Goal: Task Accomplishment & Management: Manage account settings

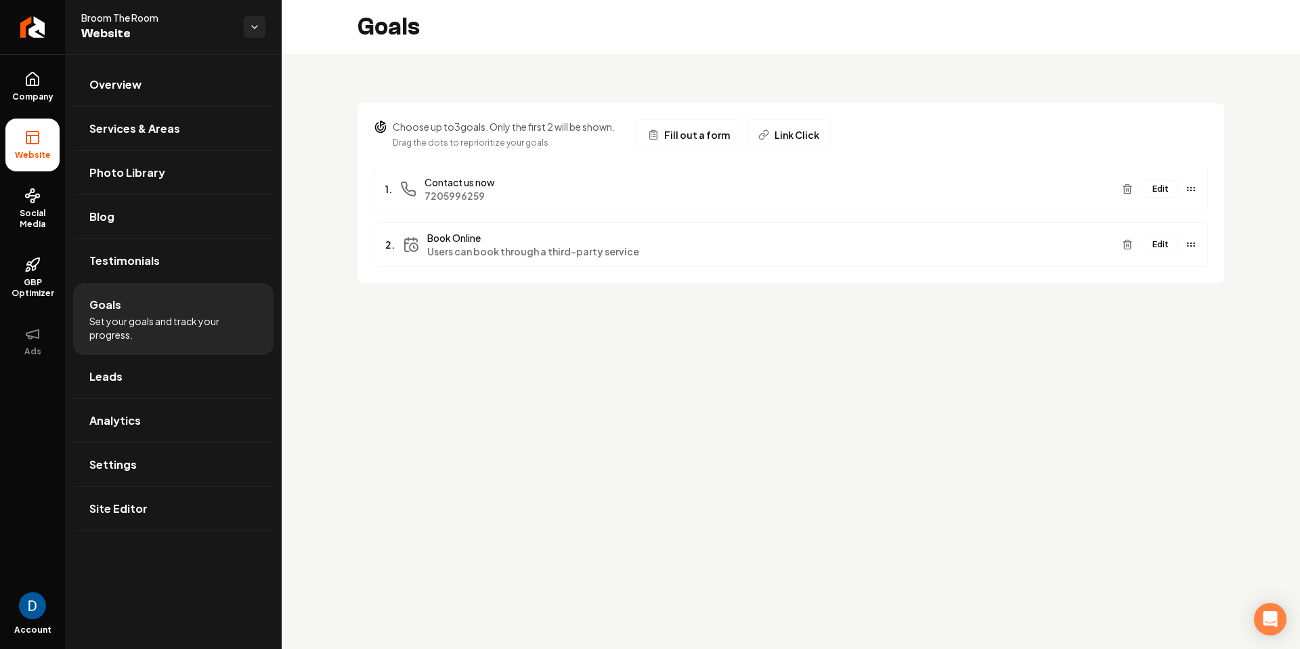
click at [145, 18] on span "Broom The Room" at bounding box center [157, 18] width 152 height 14
copy span "Broom The Room"
click at [181, 83] on link "Overview" at bounding box center [173, 84] width 200 height 43
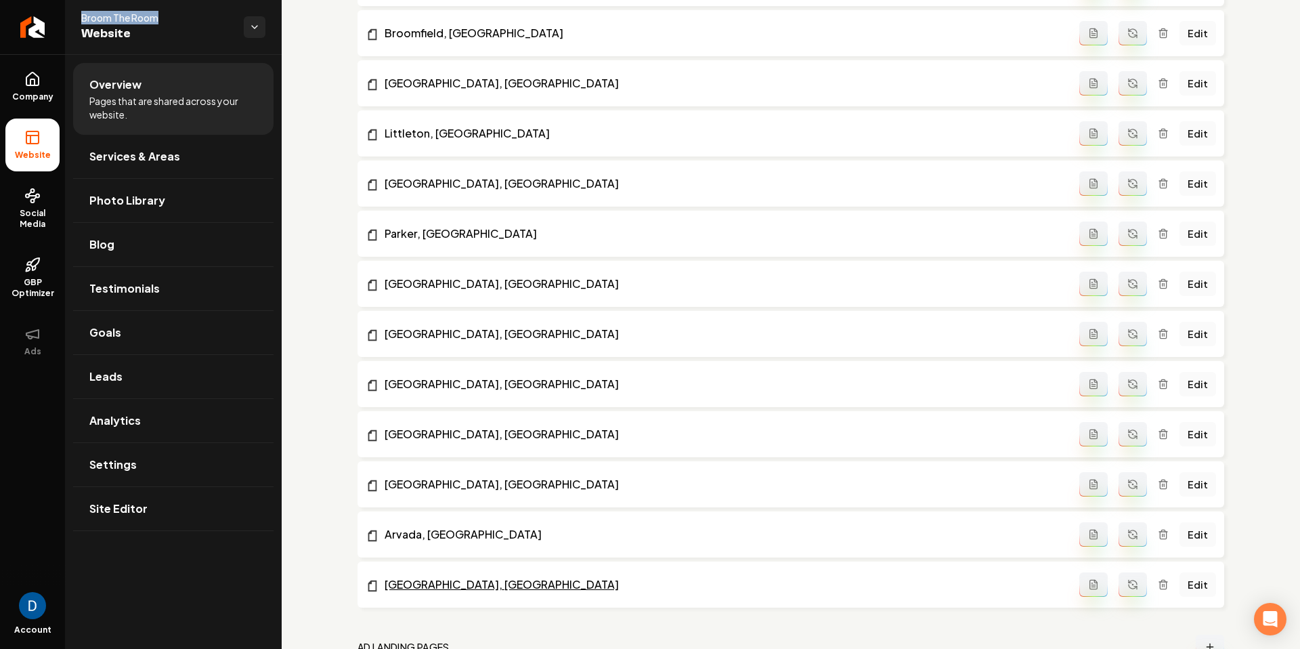
scroll to position [1305, 0]
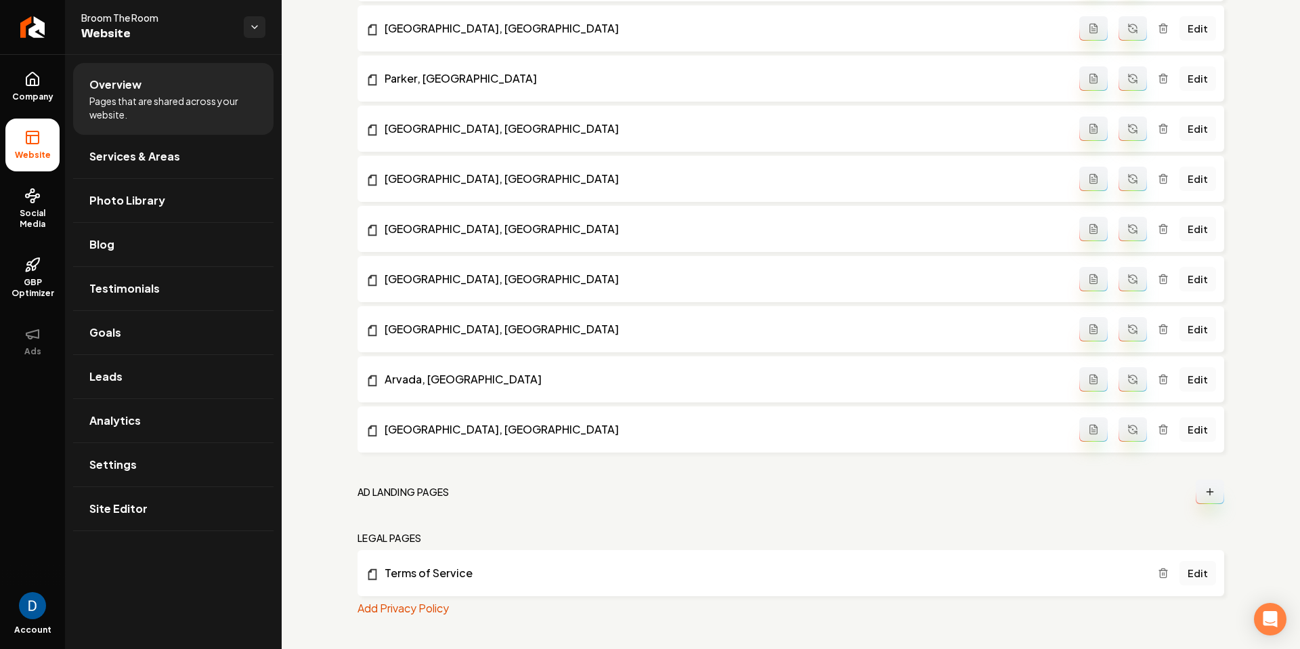
click at [460, 487] on nav "Ad landing pages" at bounding box center [791, 491] width 867 height 24
click at [448, 491] on h2 "Ad landing pages" at bounding box center [404, 492] width 92 height 14
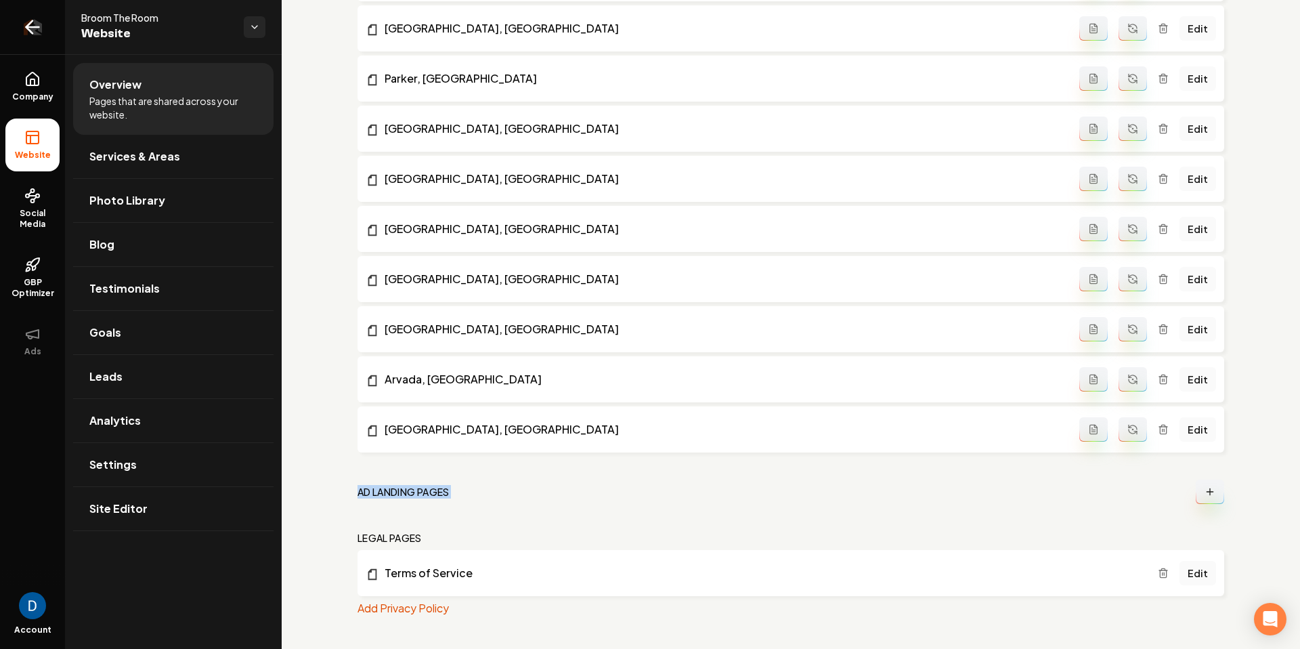
click at [3, 42] on link "Return to dashboard" at bounding box center [32, 27] width 65 height 54
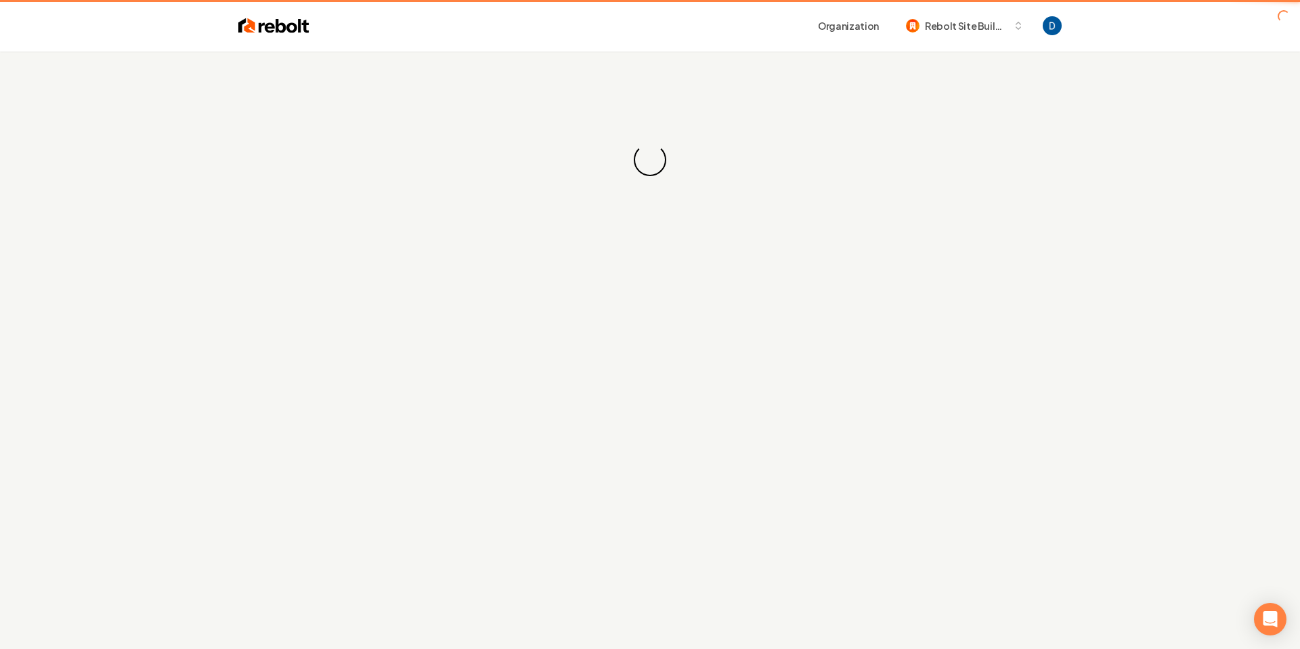
click at [13, 33] on header "Organization Rebolt Site Builder" at bounding box center [650, 25] width 1300 height 51
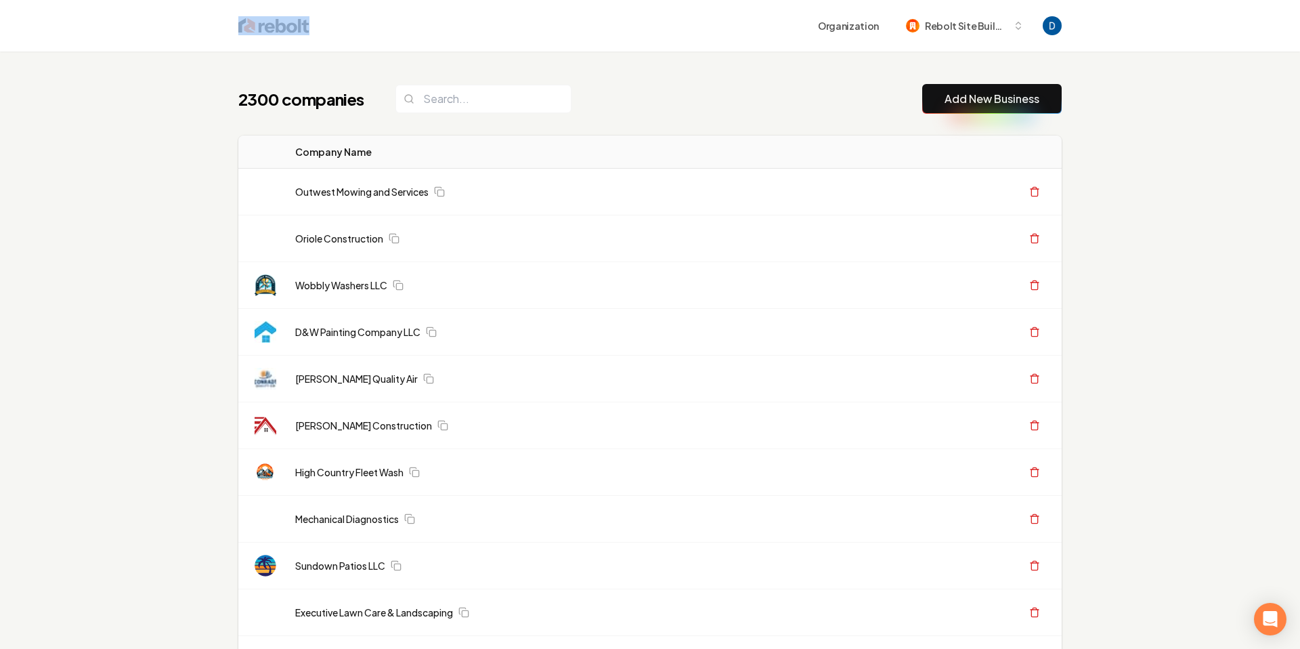
click at [561, 142] on th "Company Name" at bounding box center [568, 151] width 569 height 33
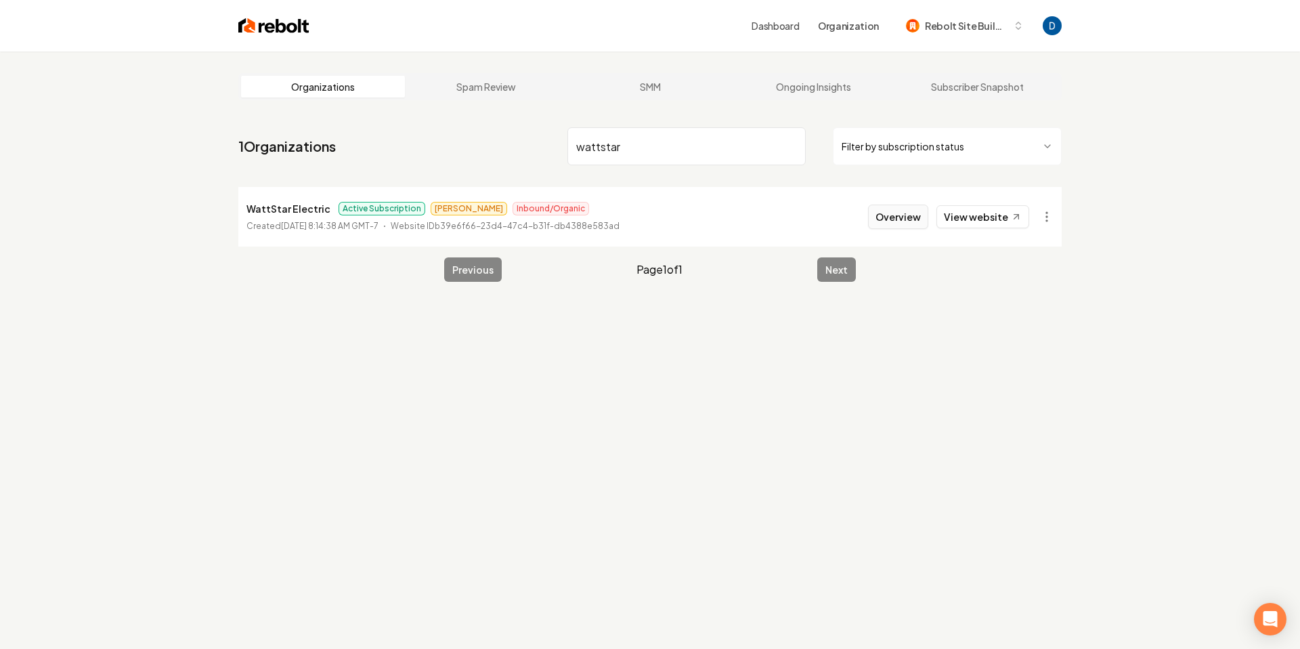
type input "wattstar"
click at [898, 213] on button "Overview" at bounding box center [898, 217] width 60 height 24
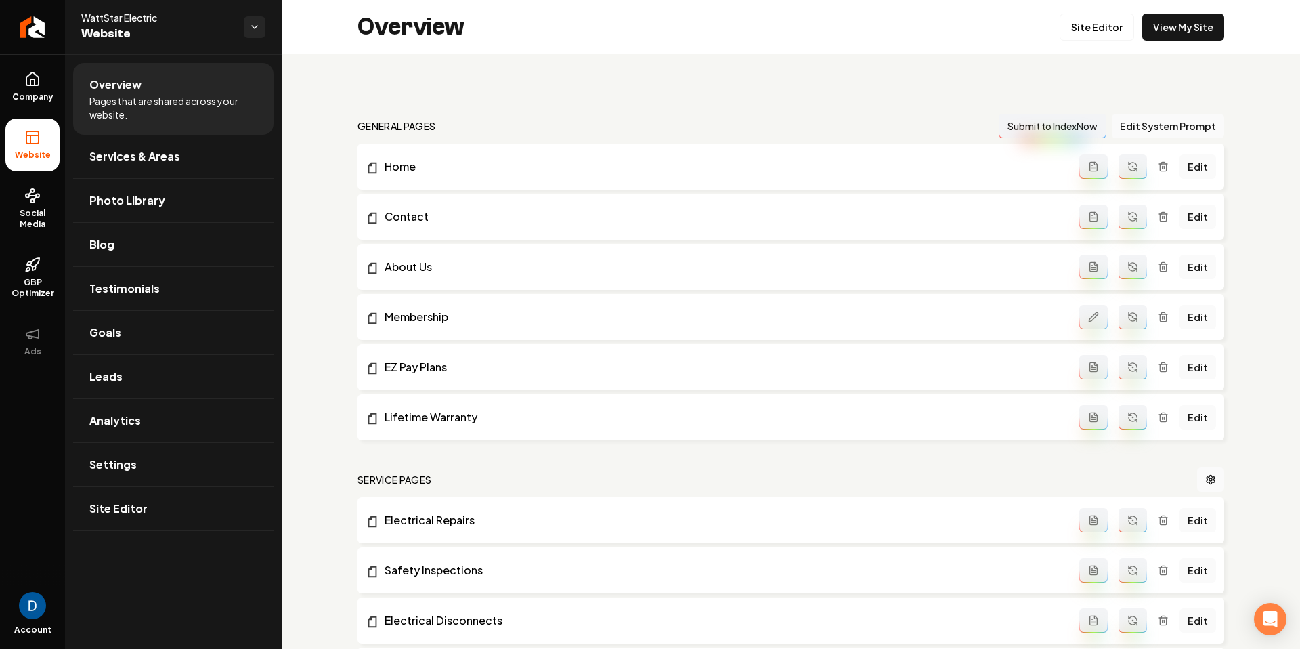
scroll to position [1682, 0]
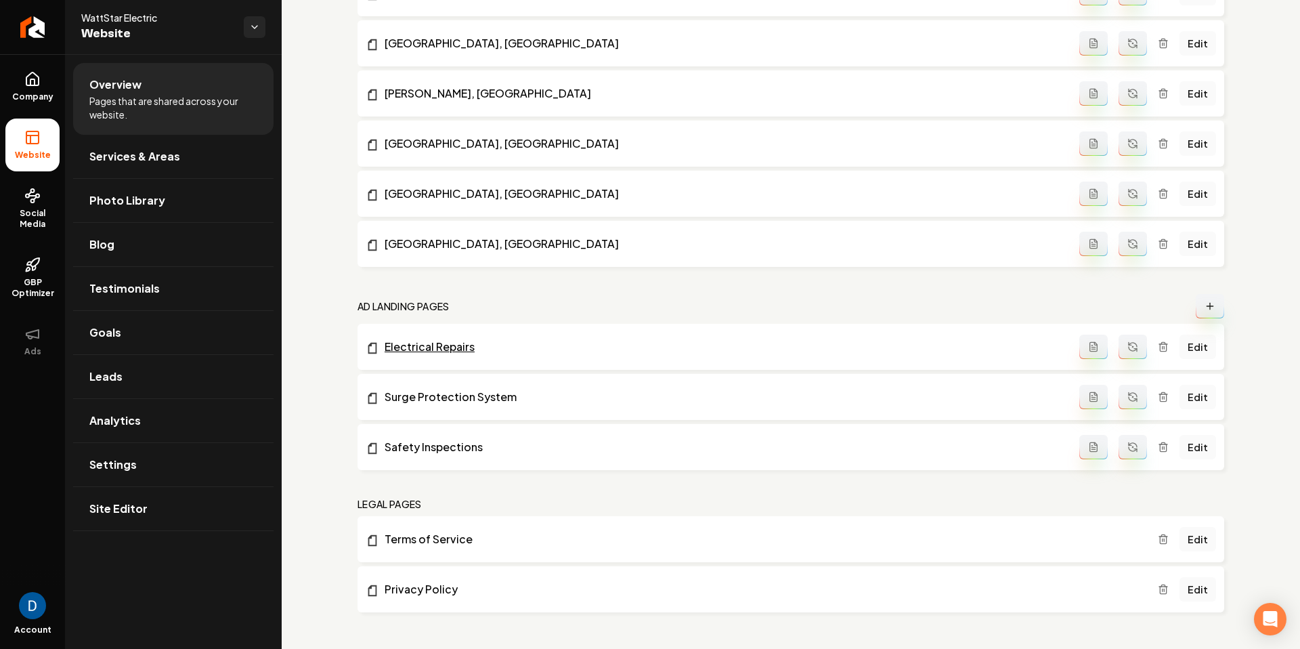
click at [475, 349] on link "Electrical Repairs" at bounding box center [723, 347] width 714 height 16
click at [476, 393] on link "Surge Protection System" at bounding box center [723, 397] width 714 height 16
click at [442, 444] on link "Safety Inspections" at bounding box center [723, 447] width 714 height 16
click at [57, 93] on span "Company" at bounding box center [33, 96] width 52 height 11
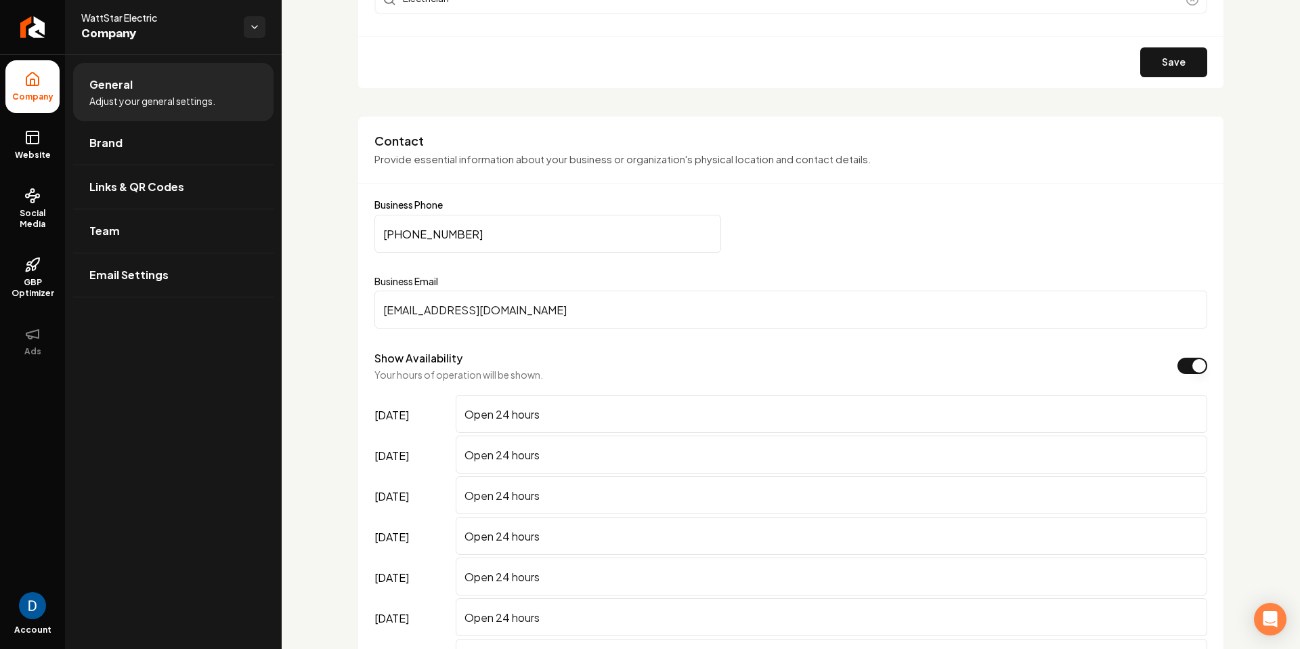
scroll to position [836, 0]
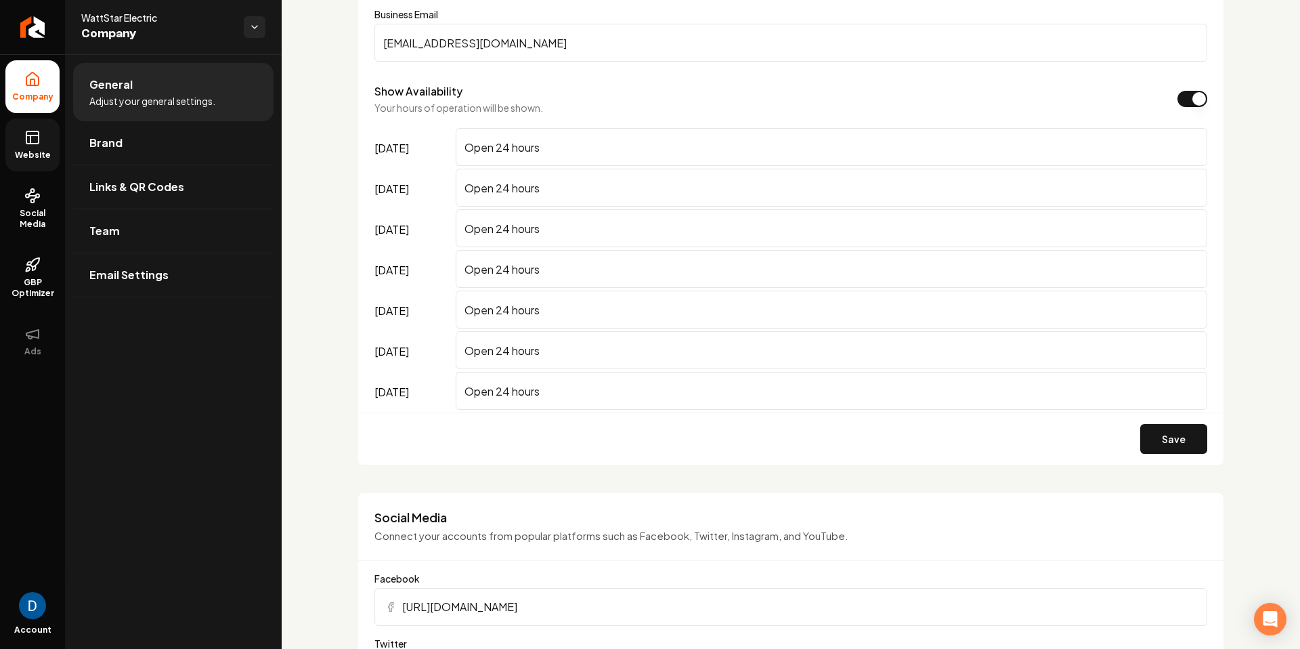
click at [43, 146] on link "Website" at bounding box center [32, 145] width 54 height 53
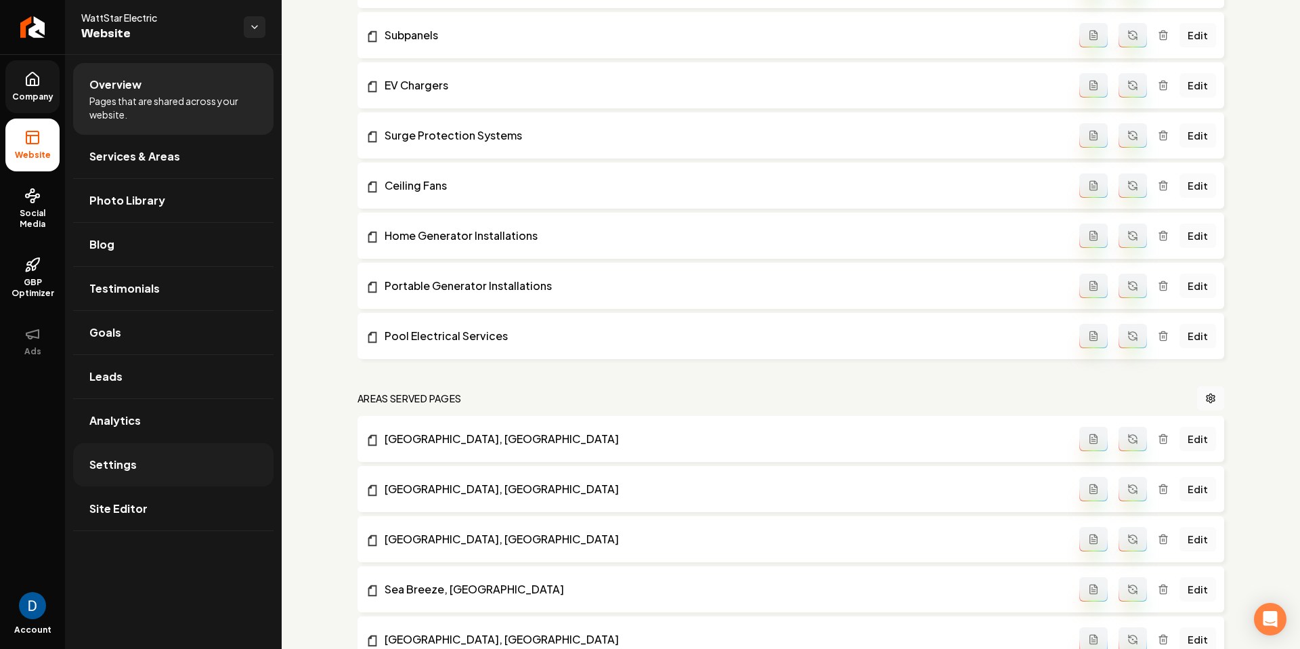
click at [138, 470] on link "Settings" at bounding box center [173, 464] width 200 height 43
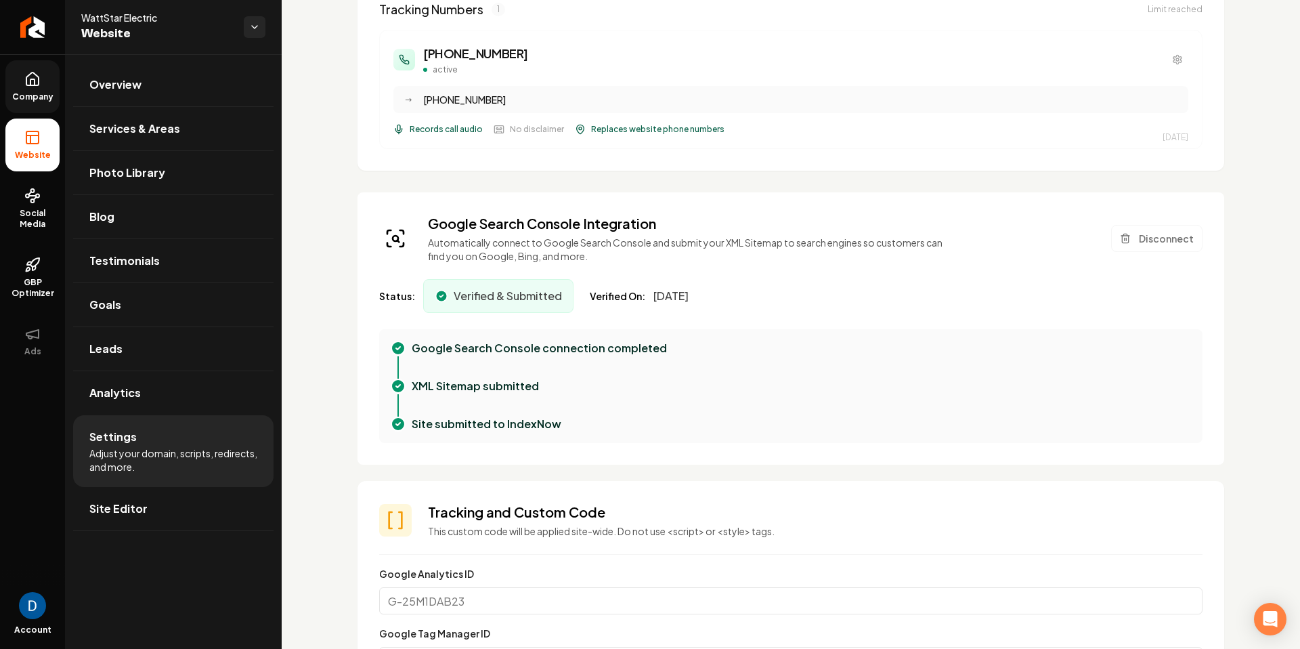
scroll to position [177, 0]
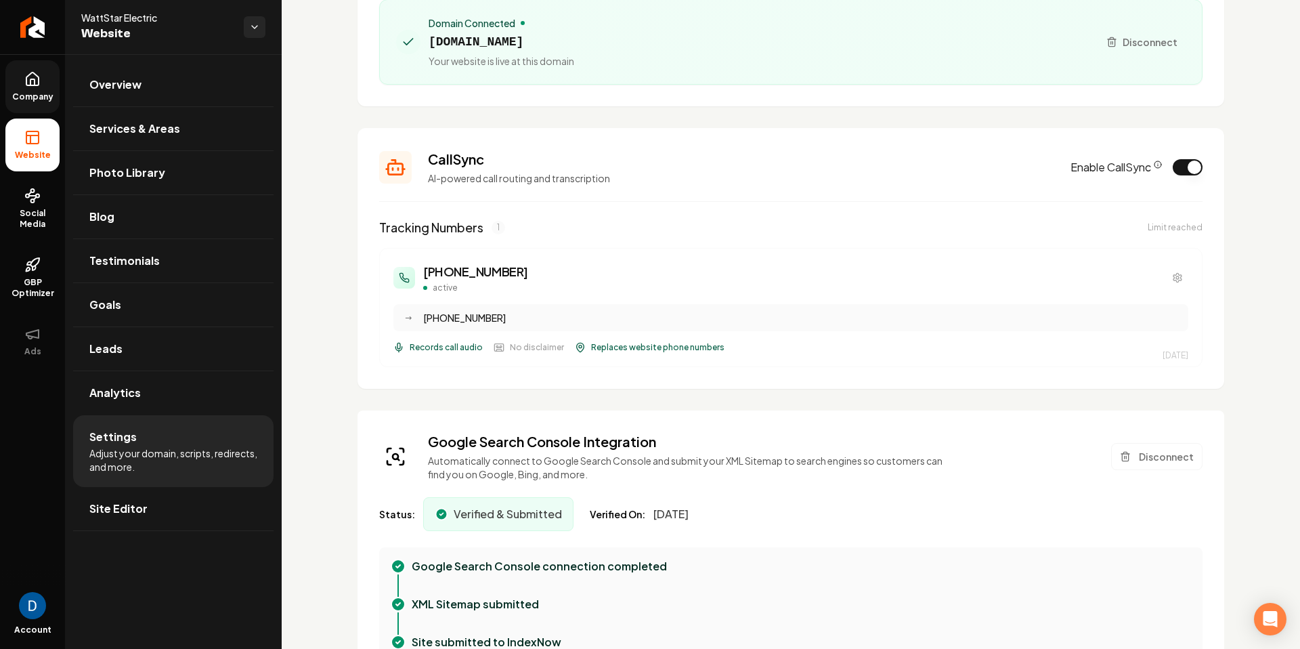
click at [1171, 230] on div "Limit reached" at bounding box center [1175, 227] width 55 height 11
click at [525, 240] on div "Tracking Numbers 1 Limit reached (910) 807-9725 active → (910) 407-1887 Records…" at bounding box center [790, 292] width 823 height 149
click at [932, 236] on div "Tracking Numbers 1 Limit reached" at bounding box center [790, 227] width 823 height 19
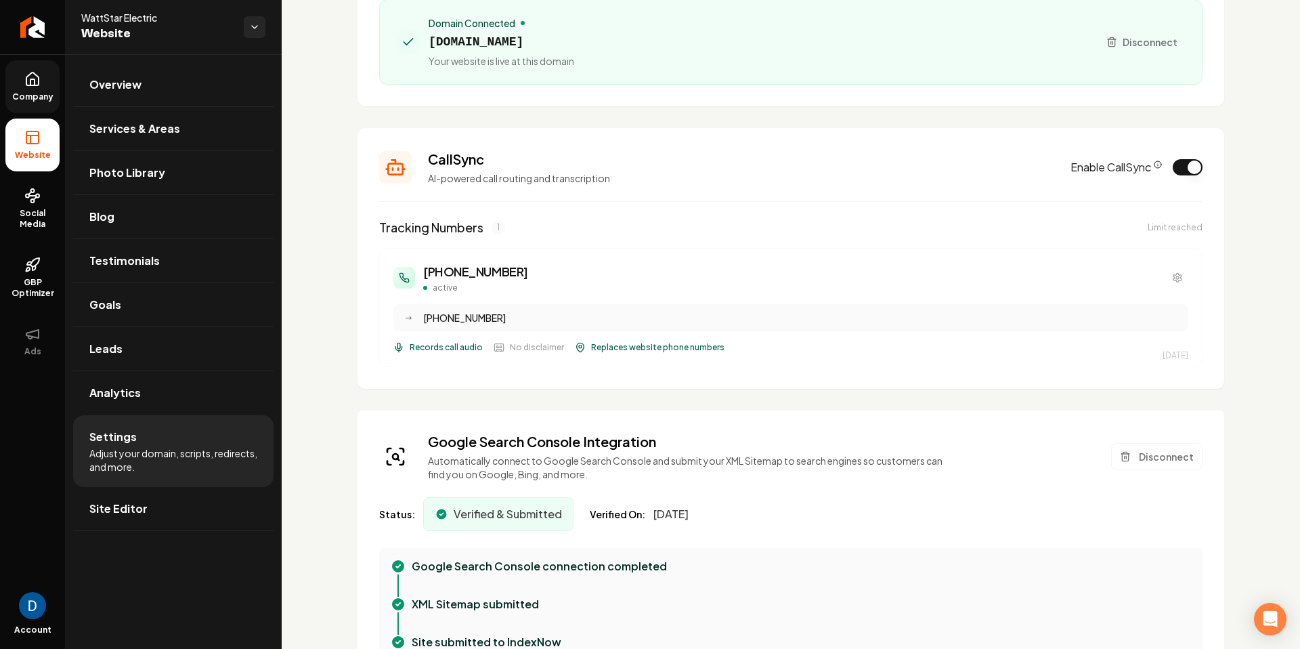
click at [1177, 228] on div "Limit reached" at bounding box center [1175, 227] width 55 height 11
click at [483, 269] on h3 "(910) 807-9725" at bounding box center [475, 271] width 105 height 19
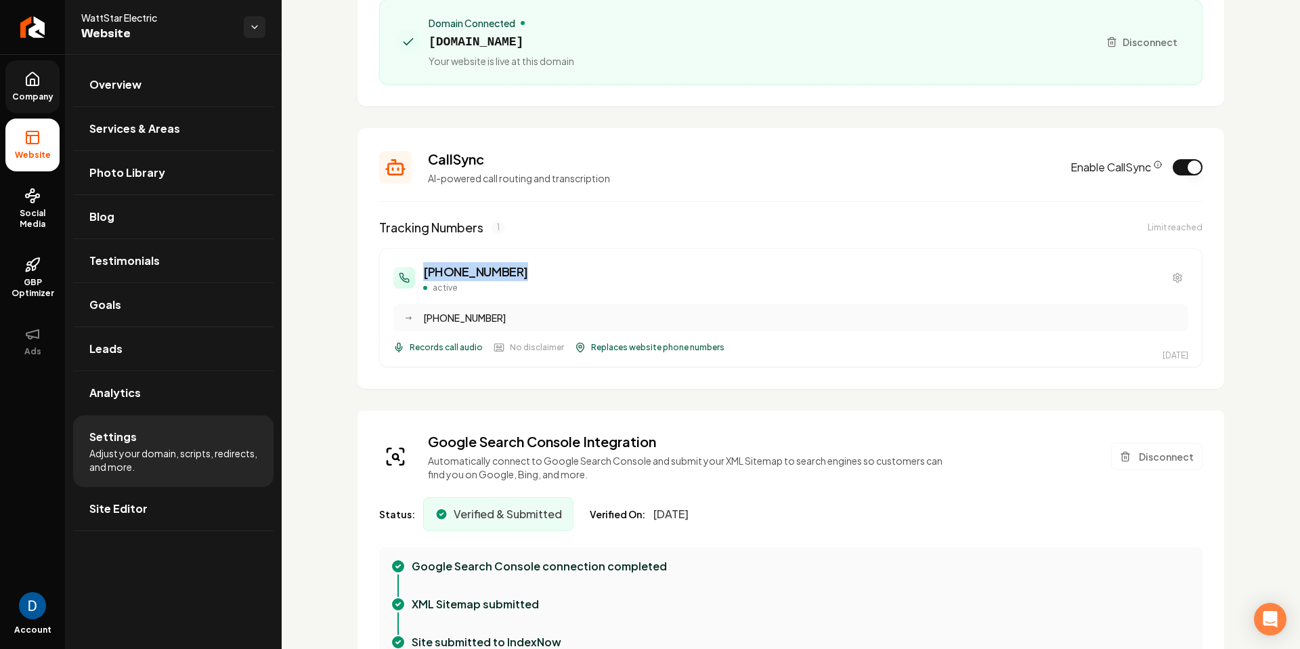
click at [483, 269] on h3 "(910) 807-9725" at bounding box center [475, 271] width 105 height 19
click at [17, 24] on link "Return to dashboard" at bounding box center [32, 27] width 65 height 54
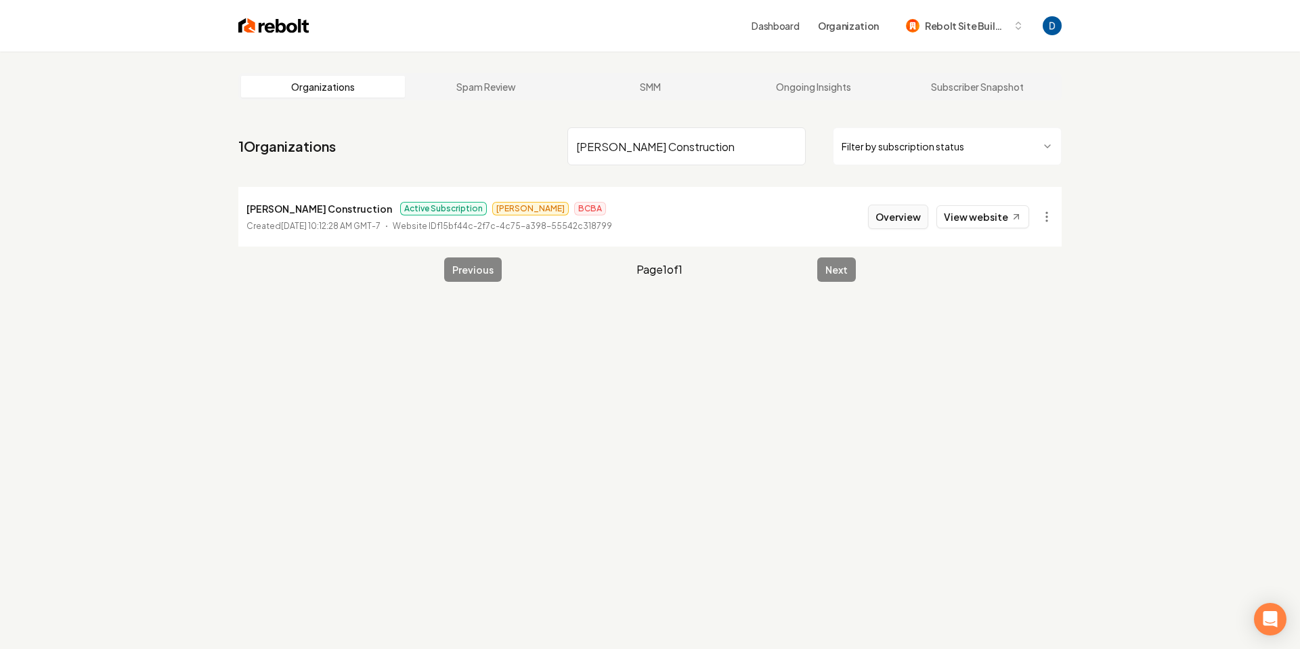
type input "[PERSON_NAME] Construction"
click at [918, 220] on button "Overview" at bounding box center [898, 217] width 60 height 24
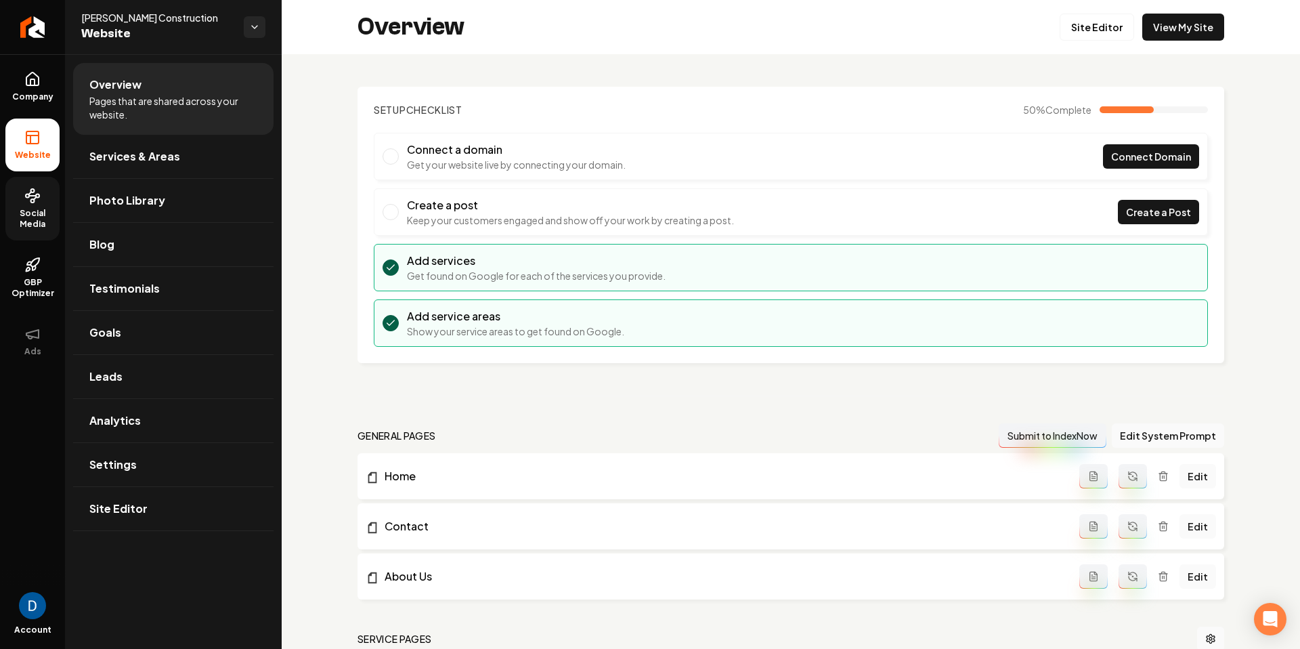
click at [30, 203] on icon at bounding box center [32, 196] width 16 height 16
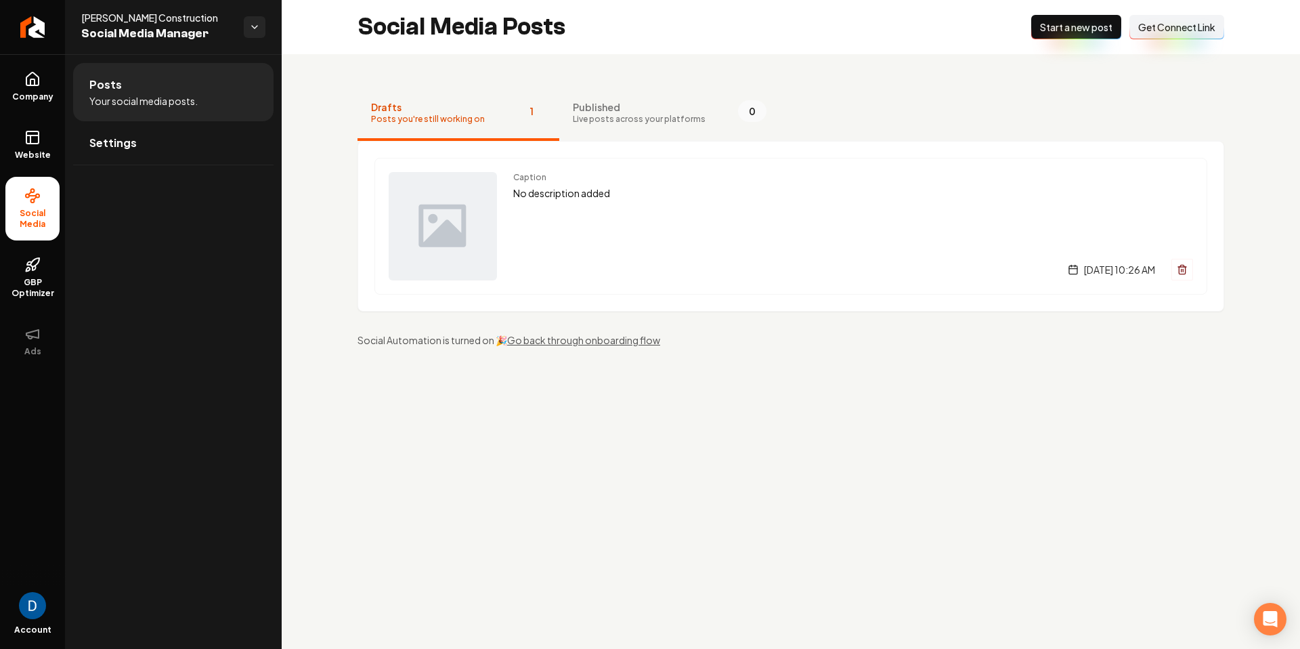
click at [1142, 26] on span "Get Connect Link" at bounding box center [1176, 27] width 77 height 14
click at [1211, 24] on span "Get Connect Link" at bounding box center [1176, 27] width 77 height 14
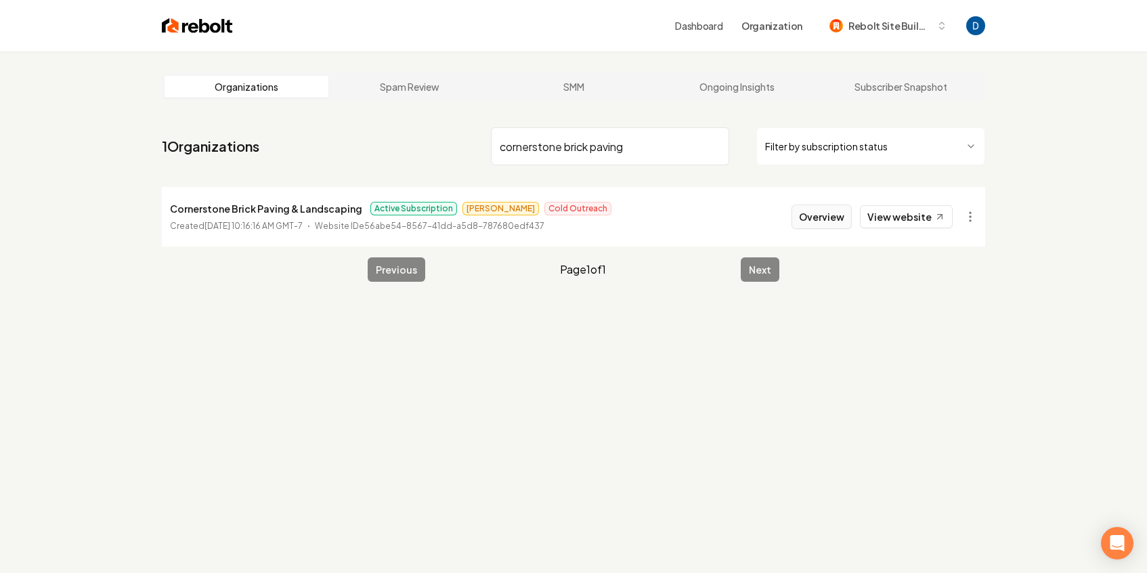
type input "cornerstone brick paving"
click at [844, 217] on button "Overview" at bounding box center [822, 217] width 60 height 24
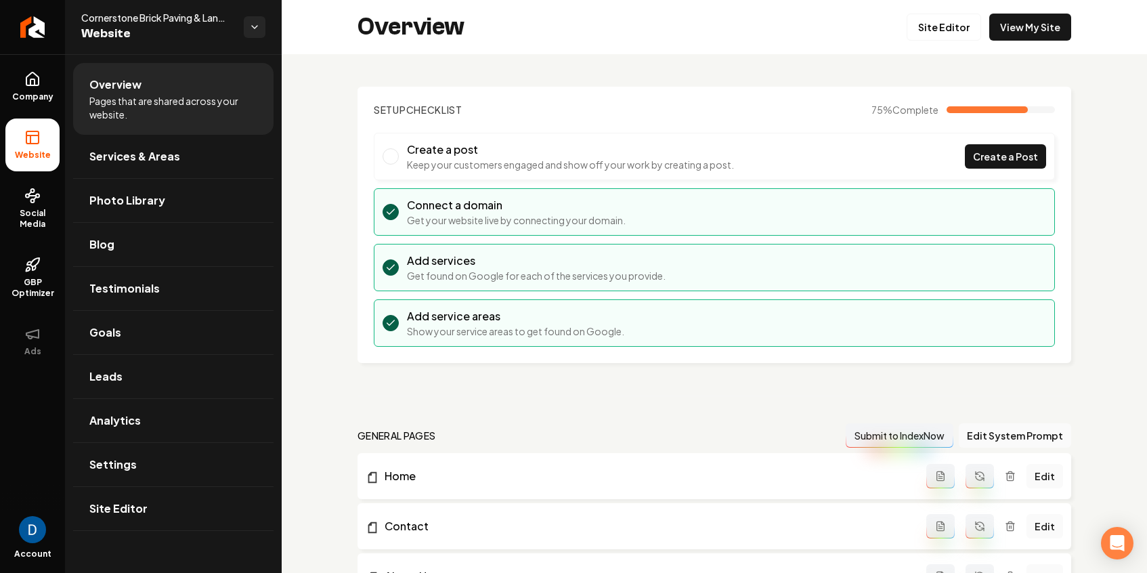
click at [180, 19] on span "Cornerstone Brick Paving & Landscape" at bounding box center [157, 18] width 152 height 14
copy span "Cornerstone Brick Paving & Landscape"
click at [1026, 27] on link "View My Site" at bounding box center [1030, 27] width 82 height 27
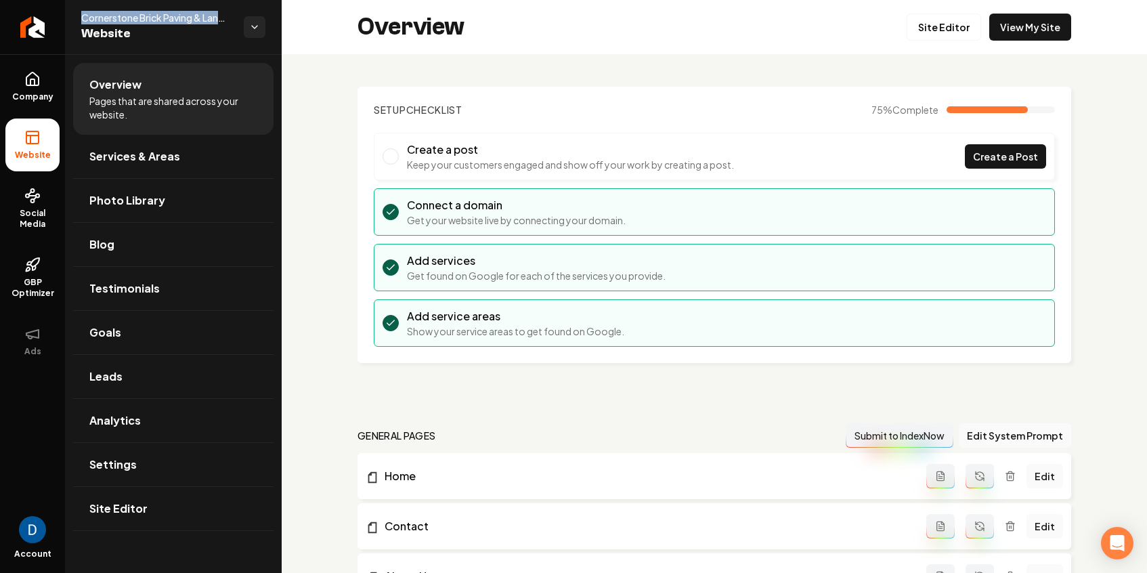
copy span "Cornerstone Brick Paving & Landscape"
click at [37, 18] on icon "Return to dashboard" at bounding box center [33, 27] width 22 height 22
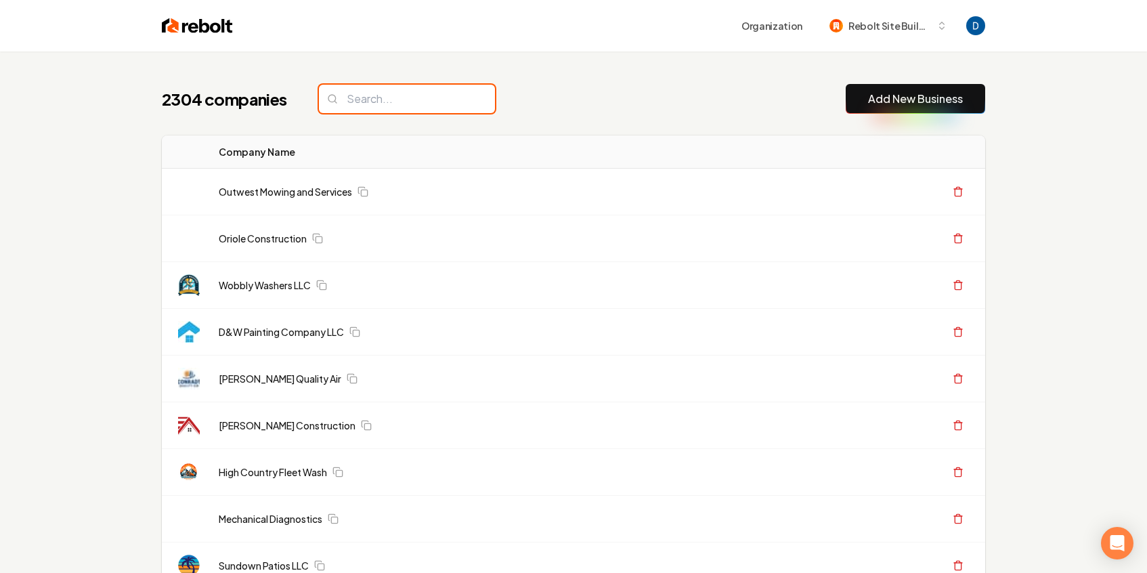
click at [470, 91] on input "search" at bounding box center [407, 99] width 176 height 28
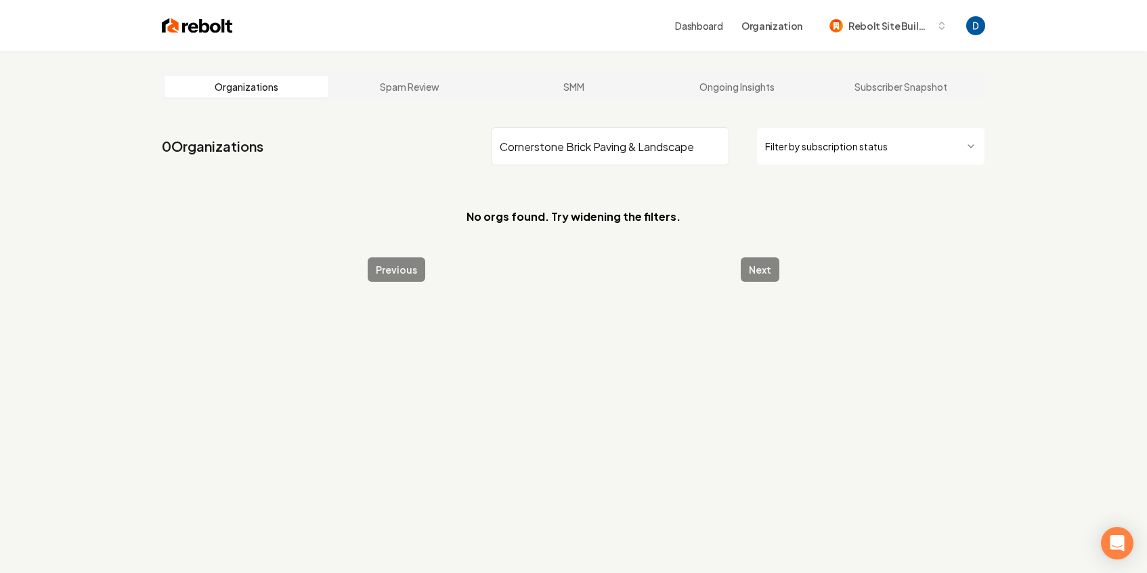
click at [604, 147] on input "Cornerstone Brick Paving & Landscape" at bounding box center [610, 146] width 238 height 38
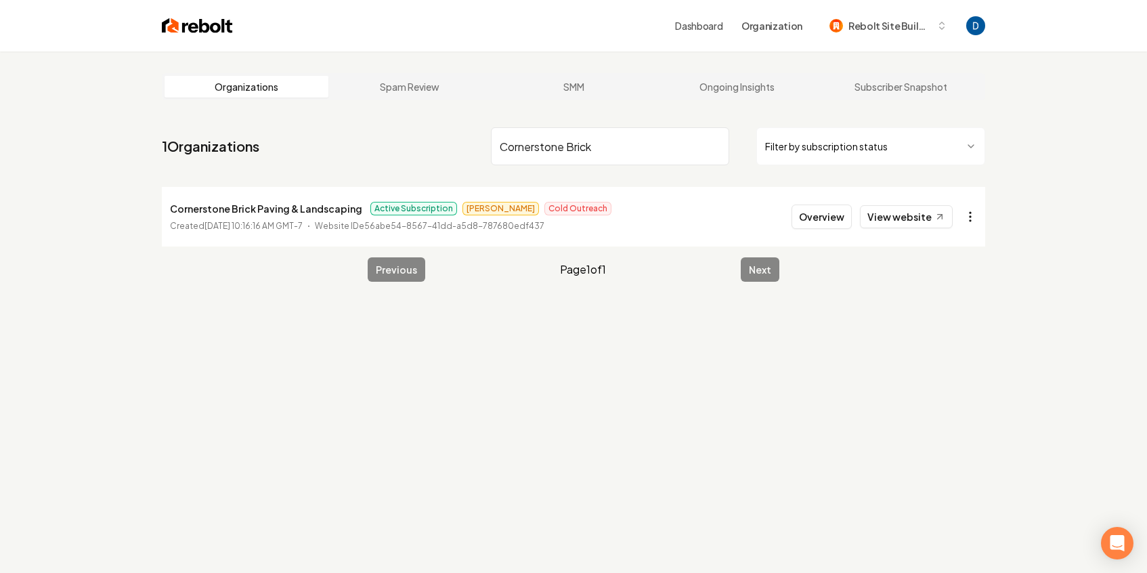
type input "Cornerstone Brick"
click at [973, 212] on html "Dashboard Organization Rebolt Site Builder Organizations Spam Review SMM Ongoin…" at bounding box center [573, 286] width 1147 height 573
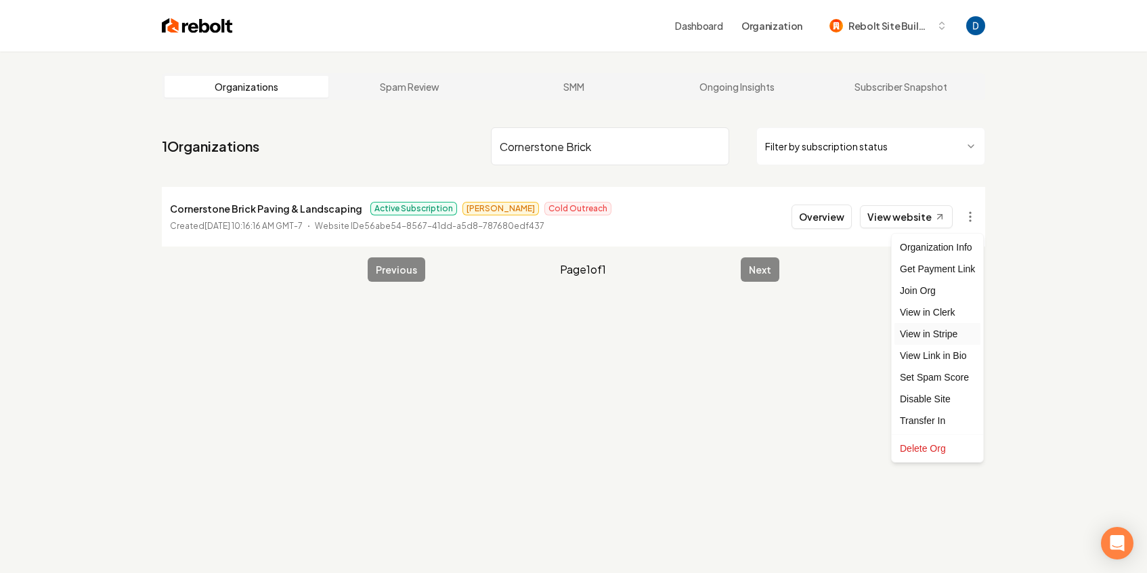
click at [931, 330] on link "View in Stripe" at bounding box center [938, 334] width 86 height 22
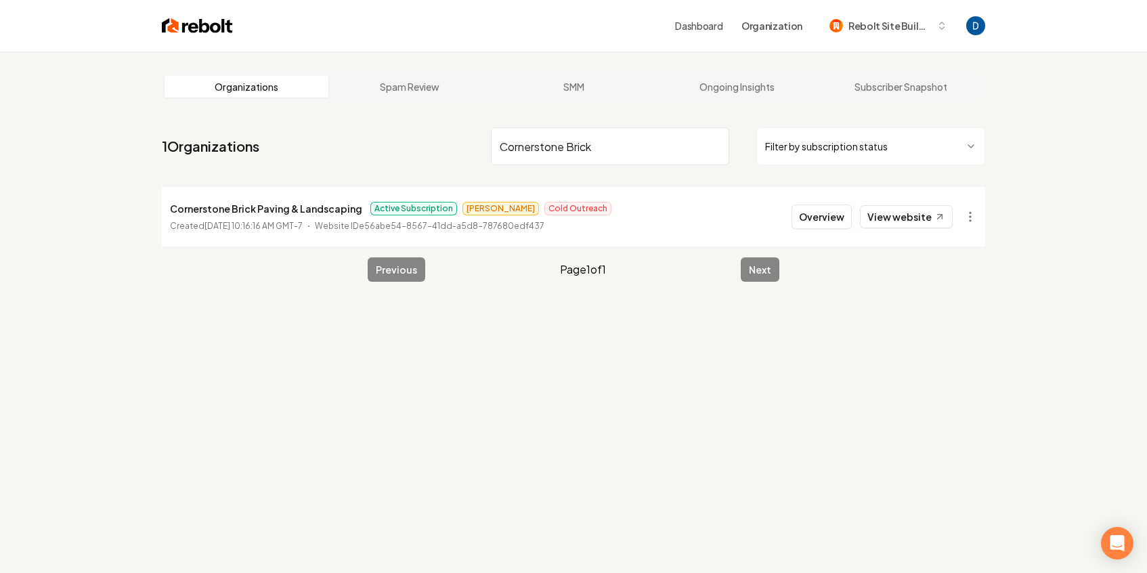
click at [517, 150] on input "Cornerstone Brick" at bounding box center [610, 146] width 238 height 38
click at [979, 219] on html "Dashboard Organization Rebolt Site Builder Organizations Spam Review SMM Ongoin…" at bounding box center [573, 286] width 1147 height 573
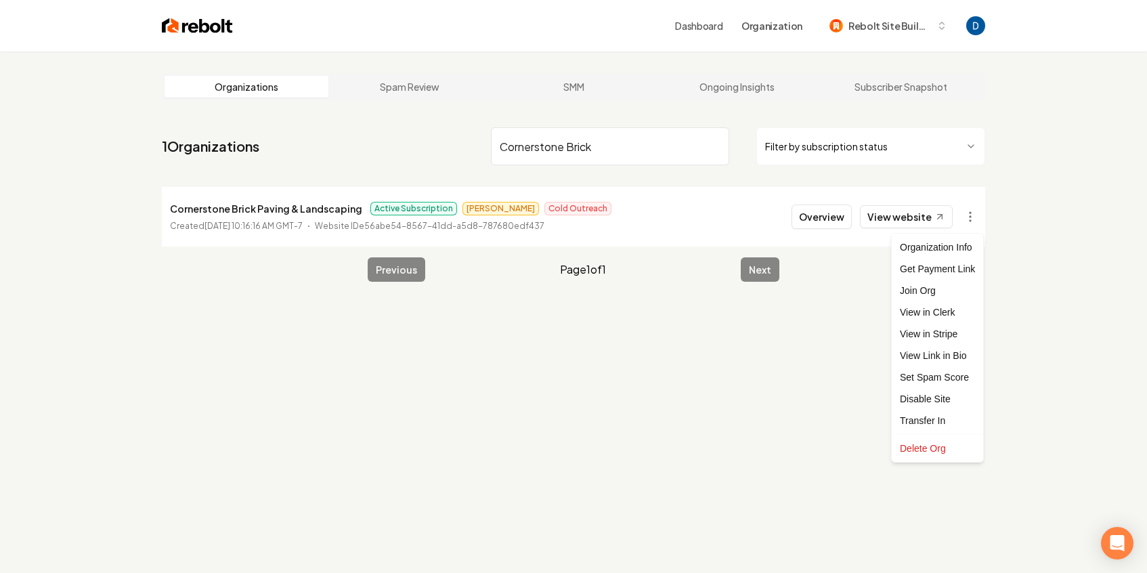
click at [978, 217] on html "Dashboard Organization Rebolt Site Builder Organizations Spam Review SMM Ongoin…" at bounding box center [573, 286] width 1147 height 573
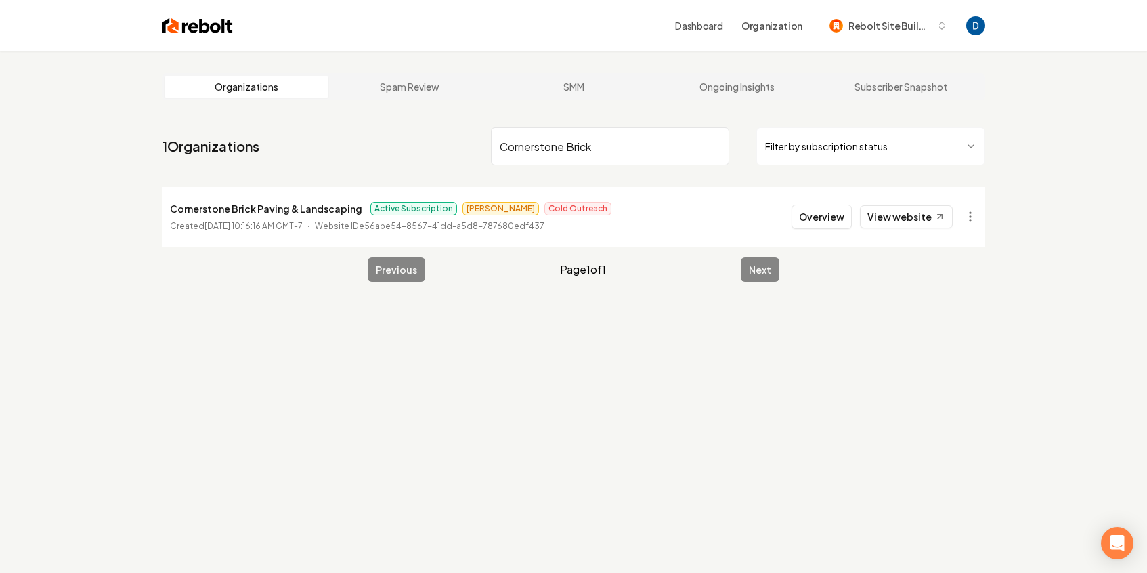
click at [584, 152] on input "Cornerstone Brick" at bounding box center [610, 146] width 238 height 38
type input "Kade"
click at [828, 215] on button "Overview" at bounding box center [822, 217] width 60 height 24
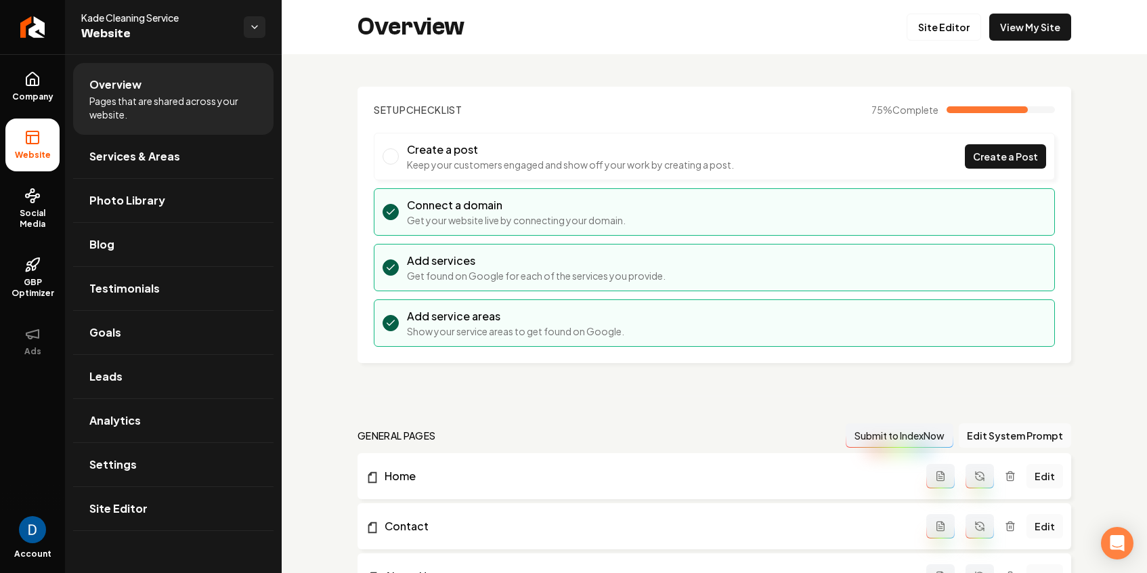
click at [73, 78] on li "Overview Pages that are shared across your website." at bounding box center [173, 99] width 200 height 72
click at [47, 79] on link "Company" at bounding box center [32, 86] width 54 height 53
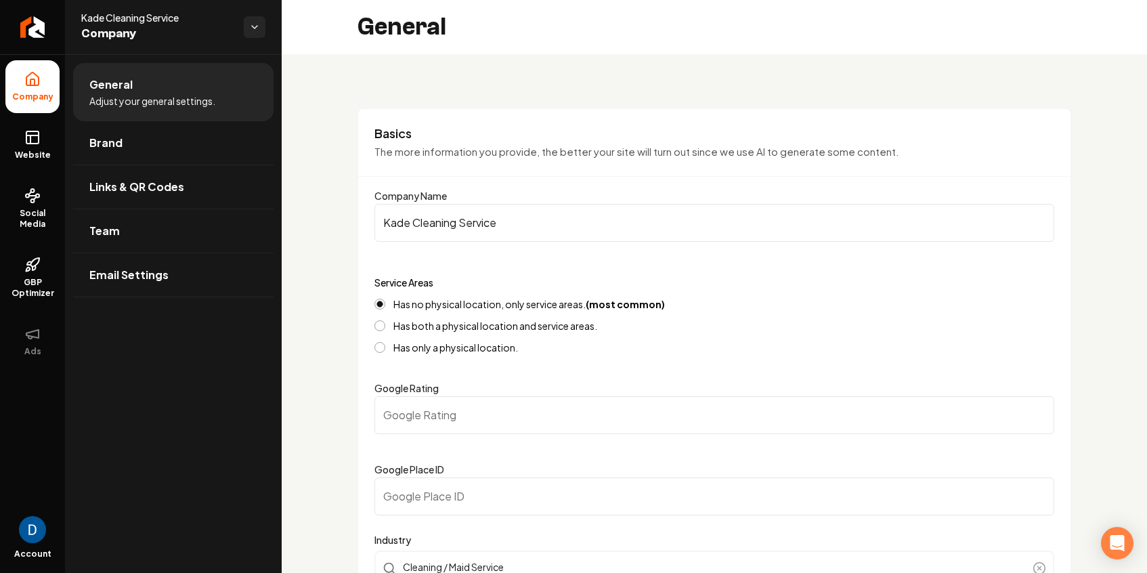
scroll to position [340, 0]
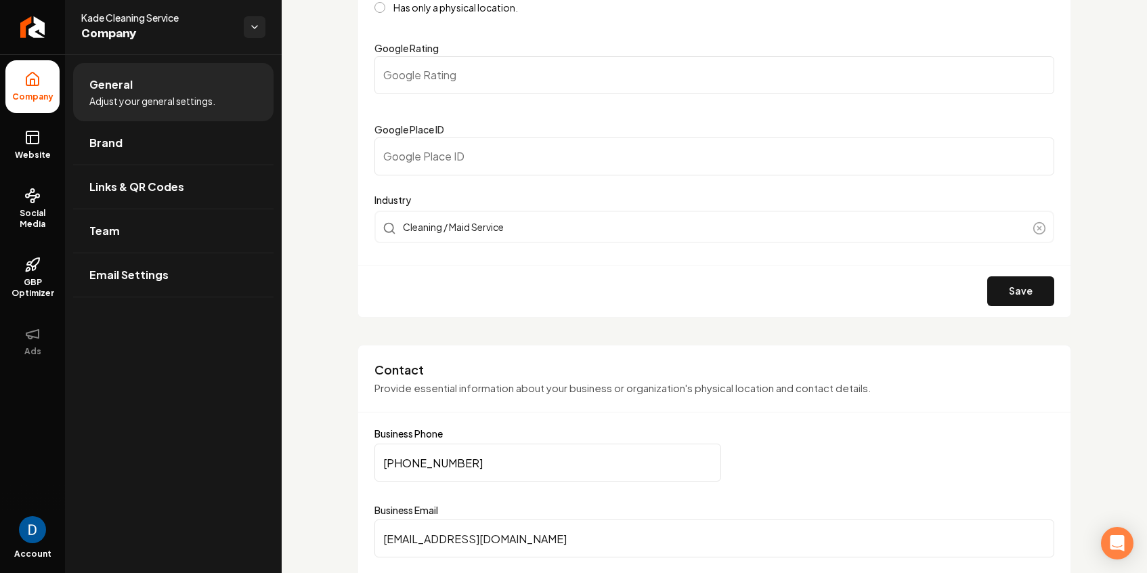
click at [427, 455] on input "(203) 917-6385" at bounding box center [547, 463] width 347 height 38
paste input "386) 267-6987"
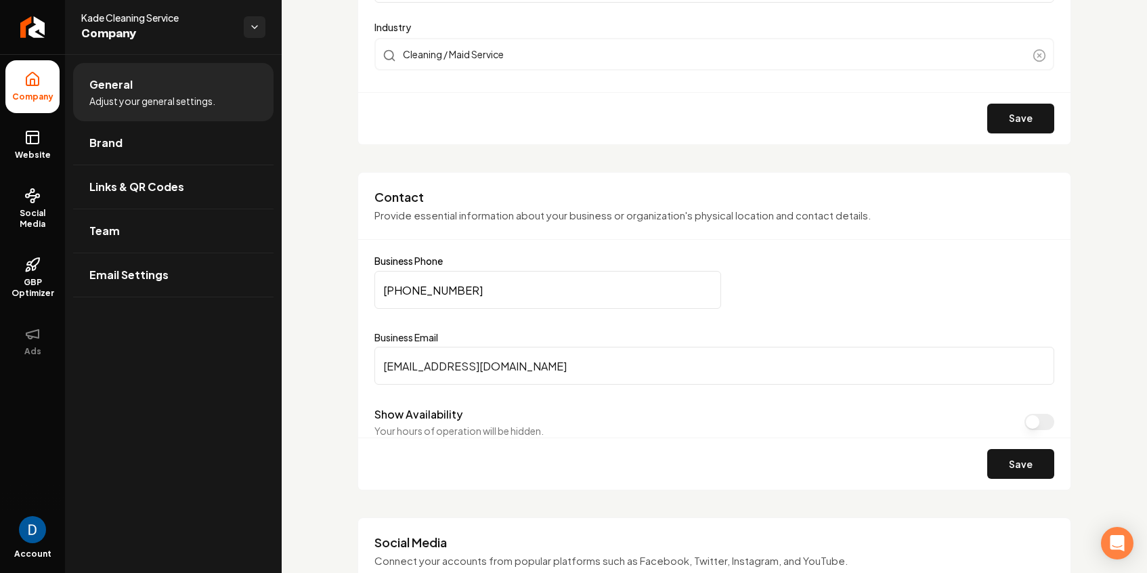
scroll to position [863, 0]
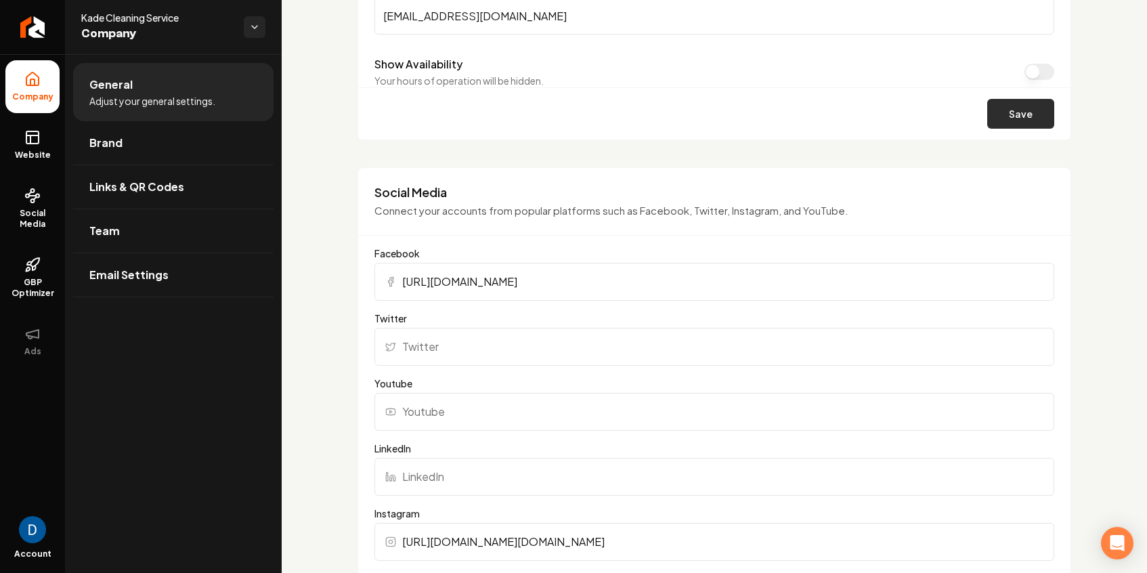
type input "(386) 267-6987"
click at [1004, 121] on button "Save" at bounding box center [1020, 114] width 67 height 30
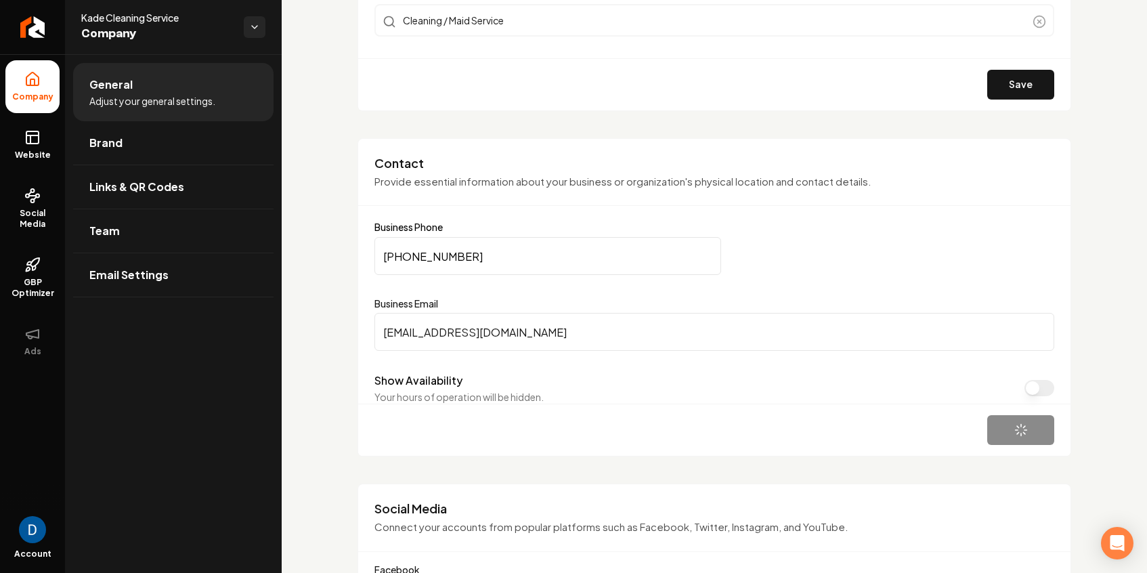
scroll to position [488, 0]
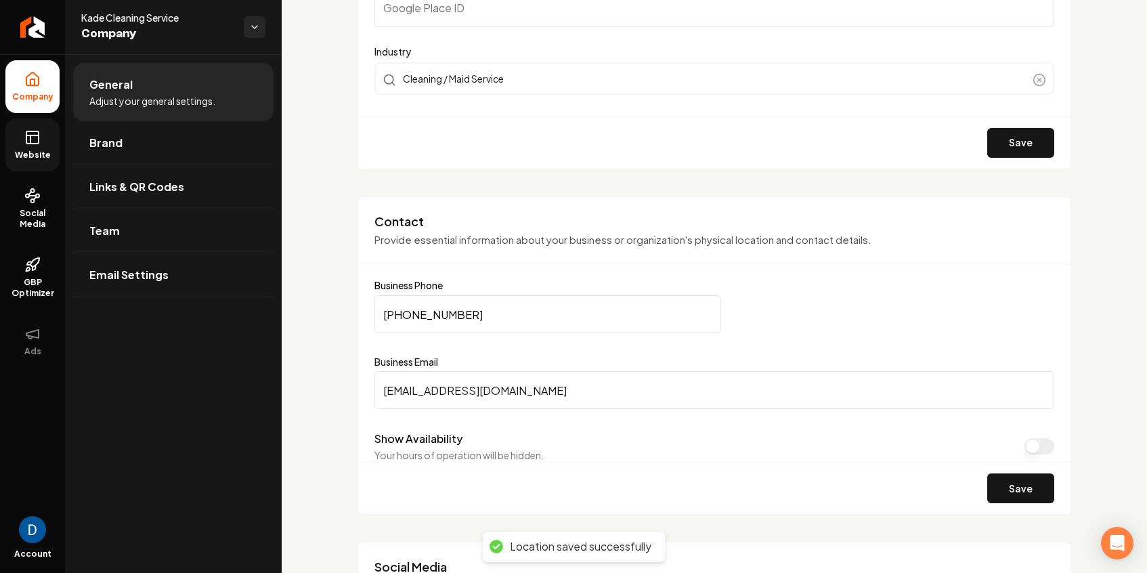
click at [37, 131] on icon at bounding box center [32, 137] width 16 height 16
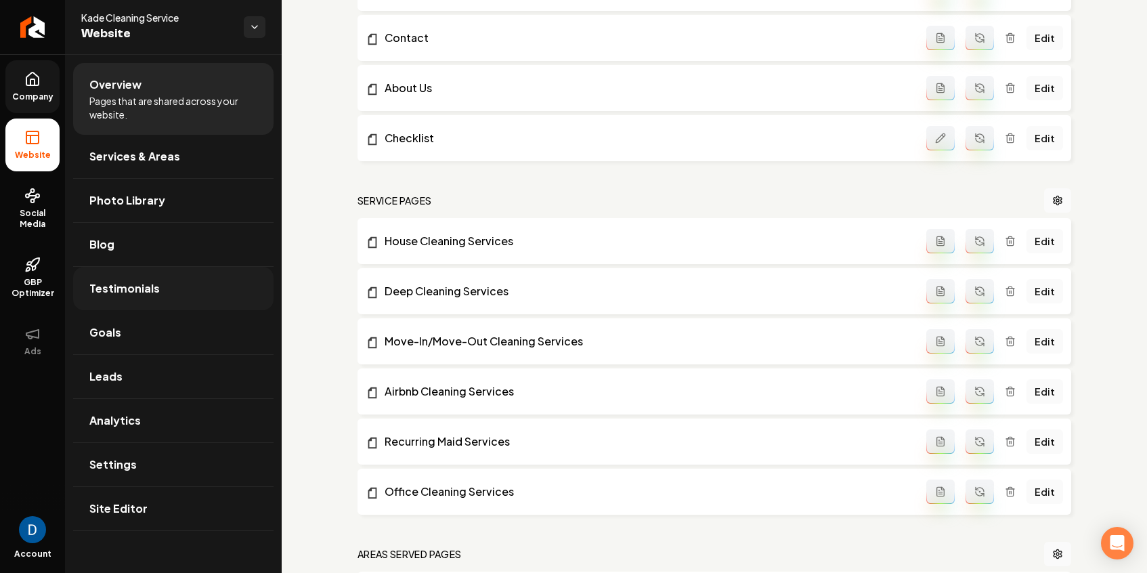
click at [145, 305] on link "Testimonials" at bounding box center [173, 288] width 200 height 43
click at [130, 340] on link "Goals" at bounding box center [173, 332] width 200 height 43
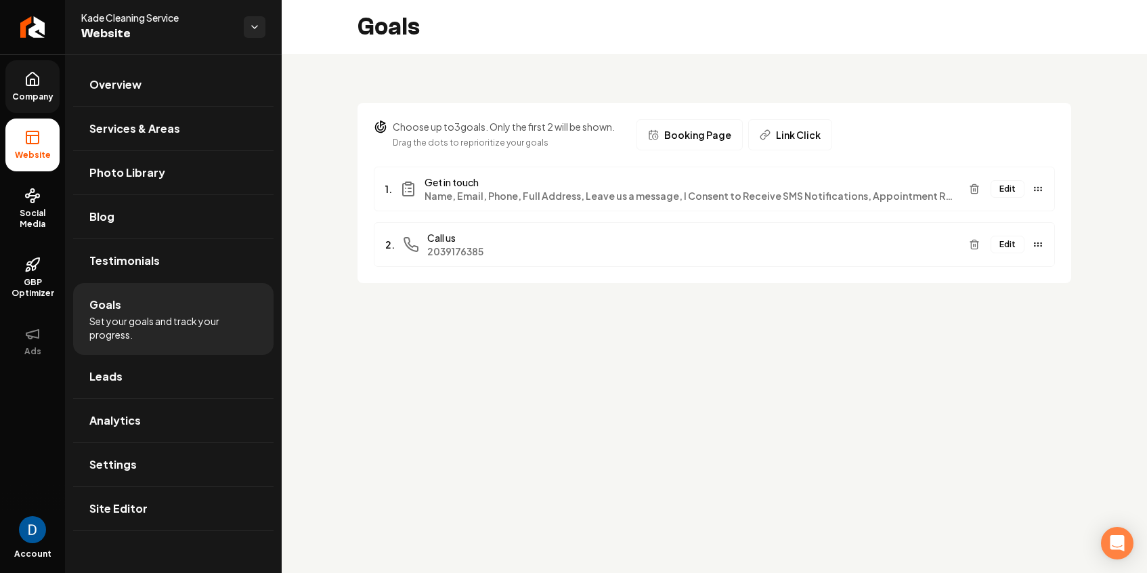
click at [1006, 239] on button "Edit" at bounding box center [1008, 245] width 34 height 18
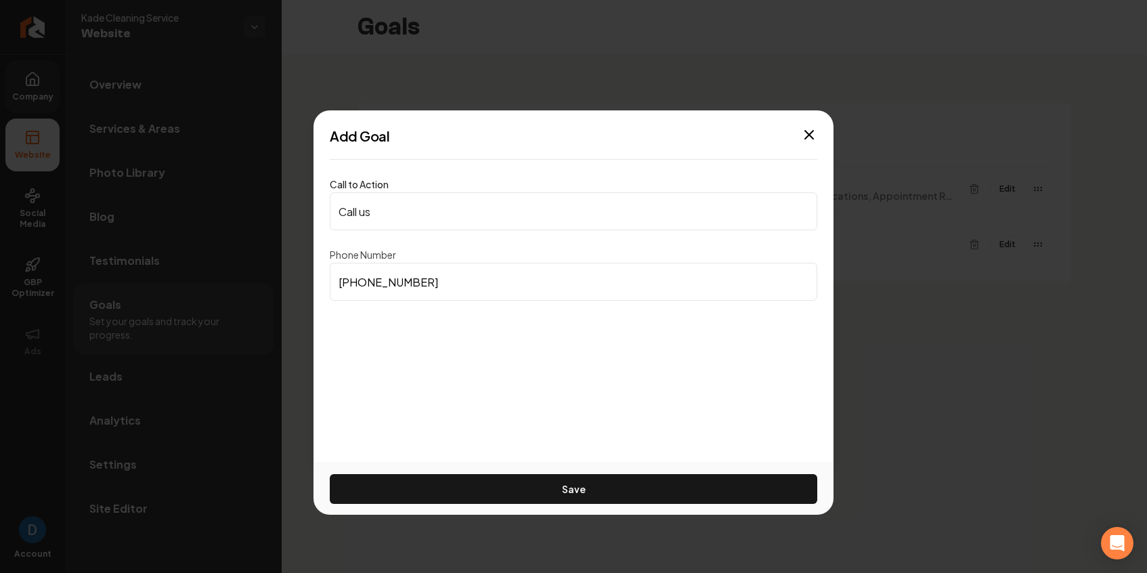
click at [511, 291] on input "(203) 917-6385" at bounding box center [574, 282] width 488 height 38
paste input "386) 267-6987"
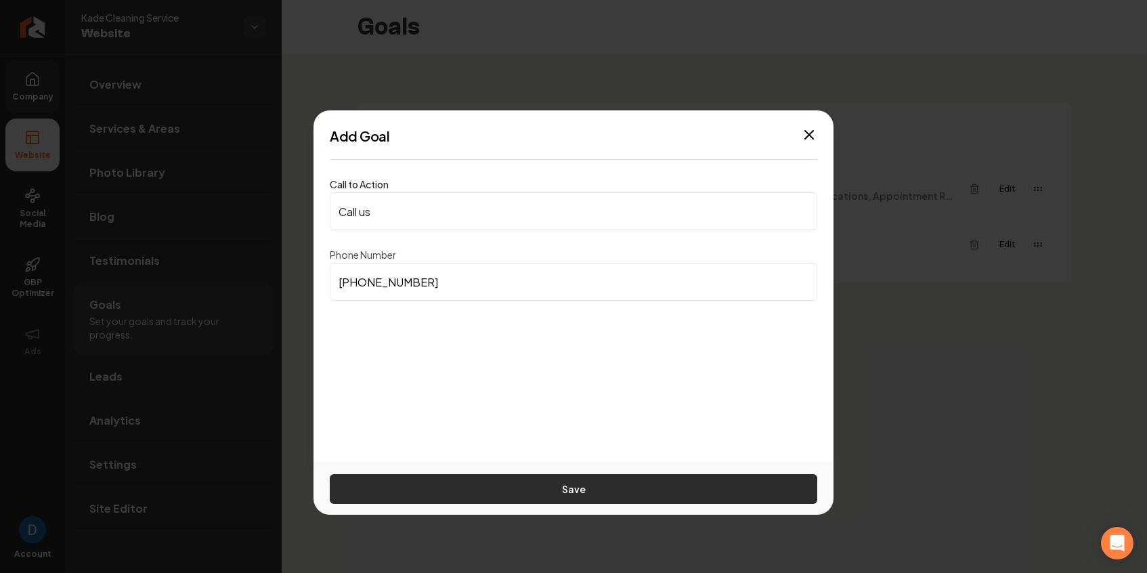
type input "(386) 267-6987"
click at [496, 475] on button "Save" at bounding box center [574, 489] width 488 height 30
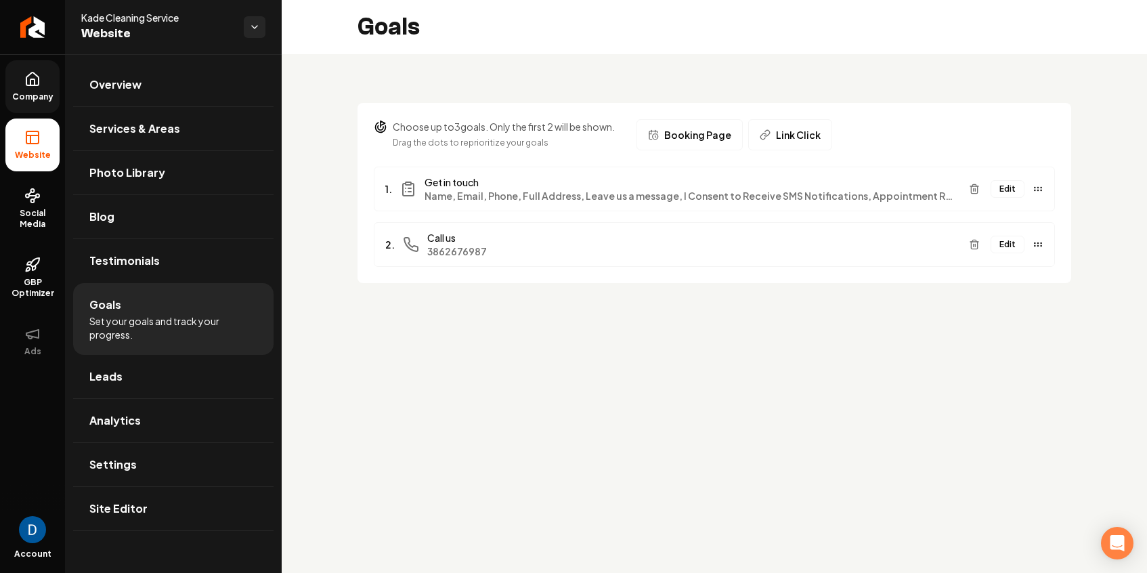
click at [1010, 192] on button "Edit" at bounding box center [1008, 189] width 34 height 18
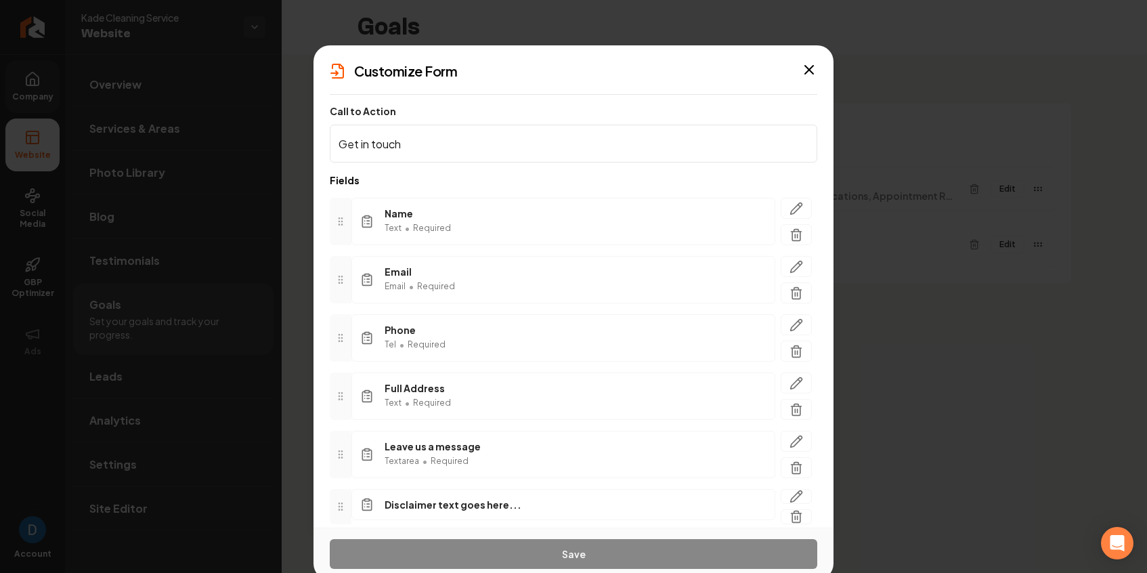
scroll to position [62, 0]
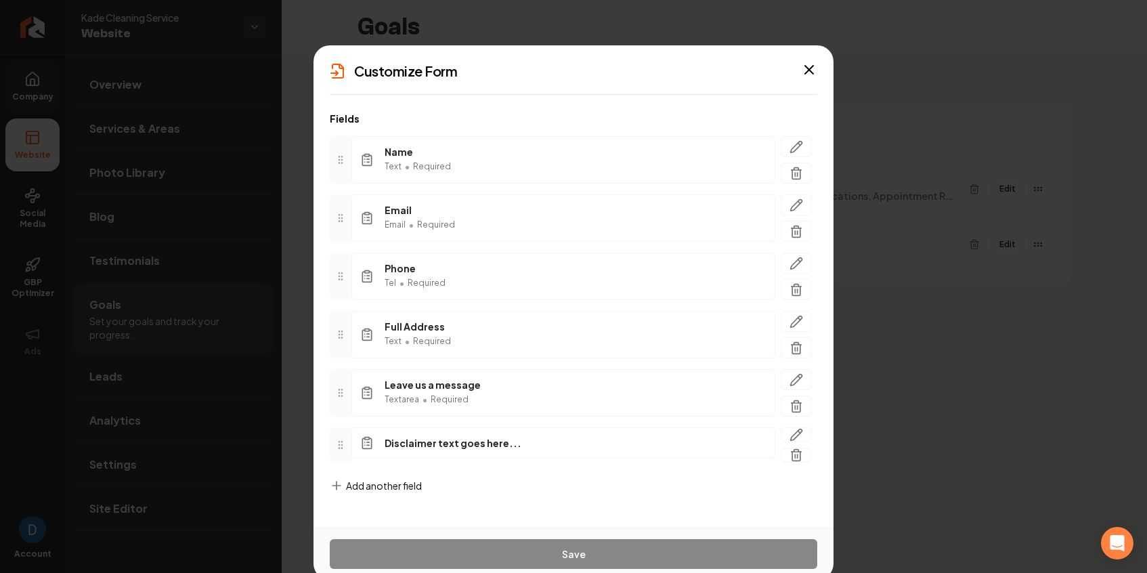
click at [515, 444] on div "Disclaimer text goes here..." at bounding box center [563, 442] width 424 height 31
click at [802, 431] on icon "button" at bounding box center [797, 435] width 12 height 12
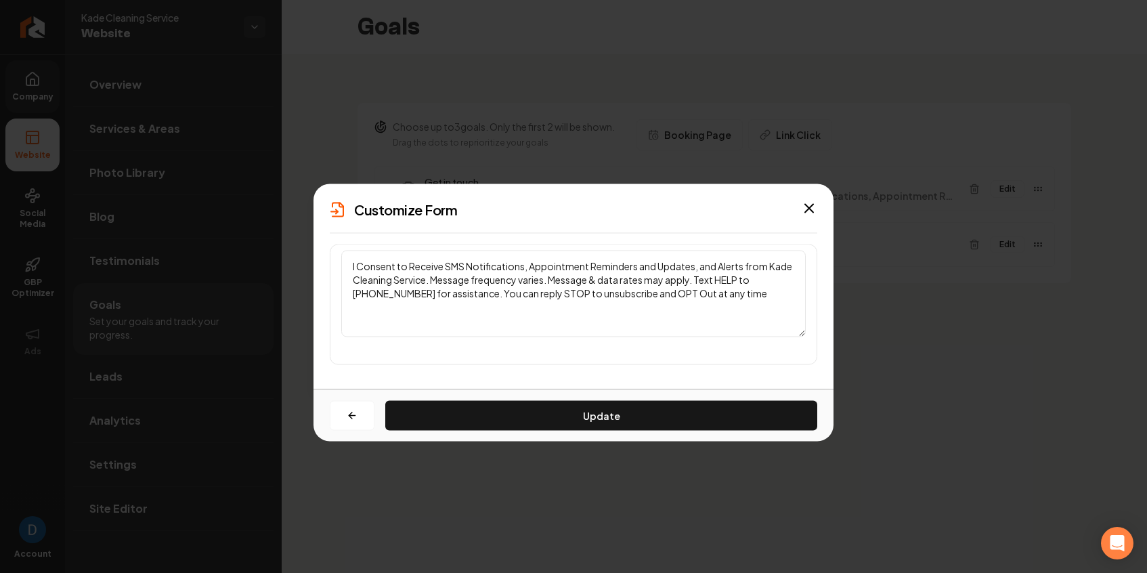
drag, startPoint x: 416, startPoint y: 293, endPoint x: 364, endPoint y: 295, distance: 51.5
click at [364, 295] on textarea "I Consent to Receive SMS Notifications, Appointment Reminders and Updates, and …" at bounding box center [573, 294] width 465 height 87
drag, startPoint x: 415, startPoint y: 295, endPoint x: 362, endPoint y: 297, distance: 52.8
click at [362, 297] on textarea "I Consent to Receive SMS Notifications, Appointment Reminders and Updates, and …" at bounding box center [573, 294] width 465 height 87
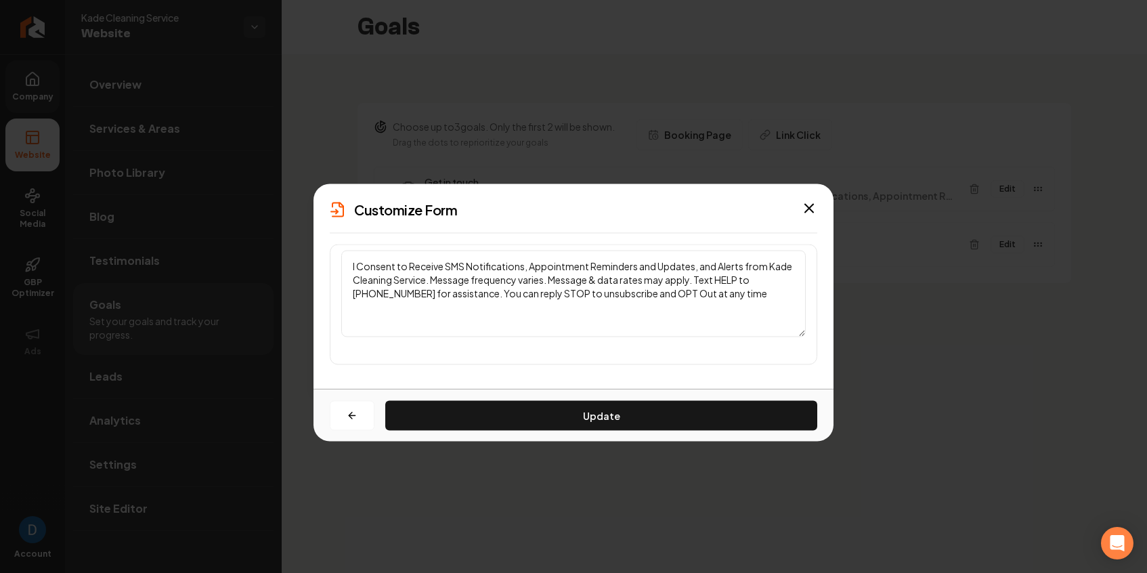
paste textarea "386-267-6987"
click at [364, 297] on textarea "I Consent to Receive SMS Notifications, Appointment Reminders and Updates, and …" at bounding box center [573, 294] width 465 height 87
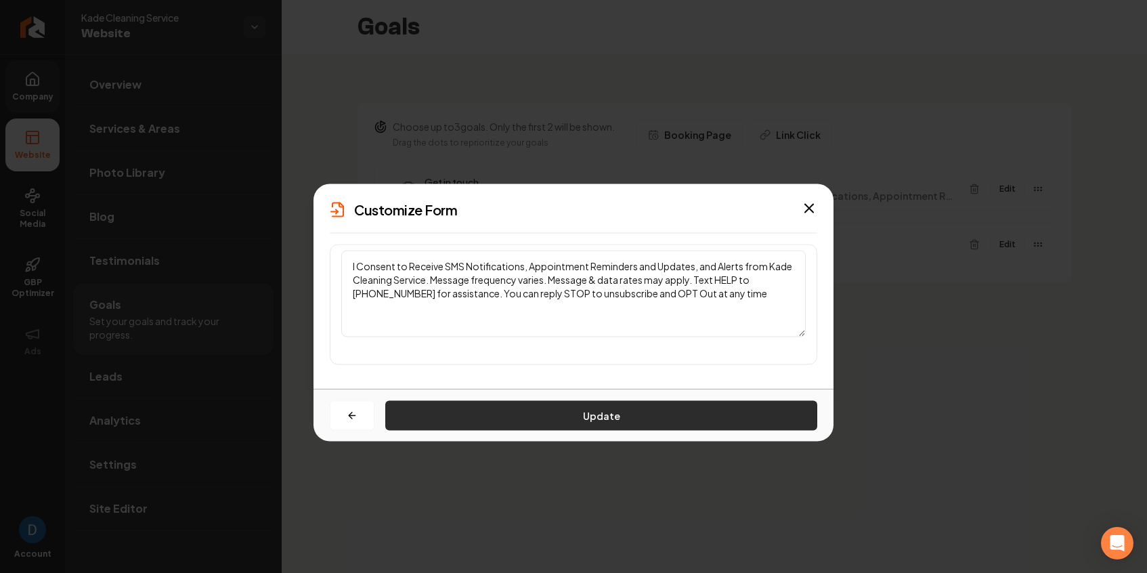
type textarea "I Consent to Receive SMS Notifications, Appointment Reminders and Updates, and …"
click at [593, 418] on button "Update" at bounding box center [601, 416] width 432 height 30
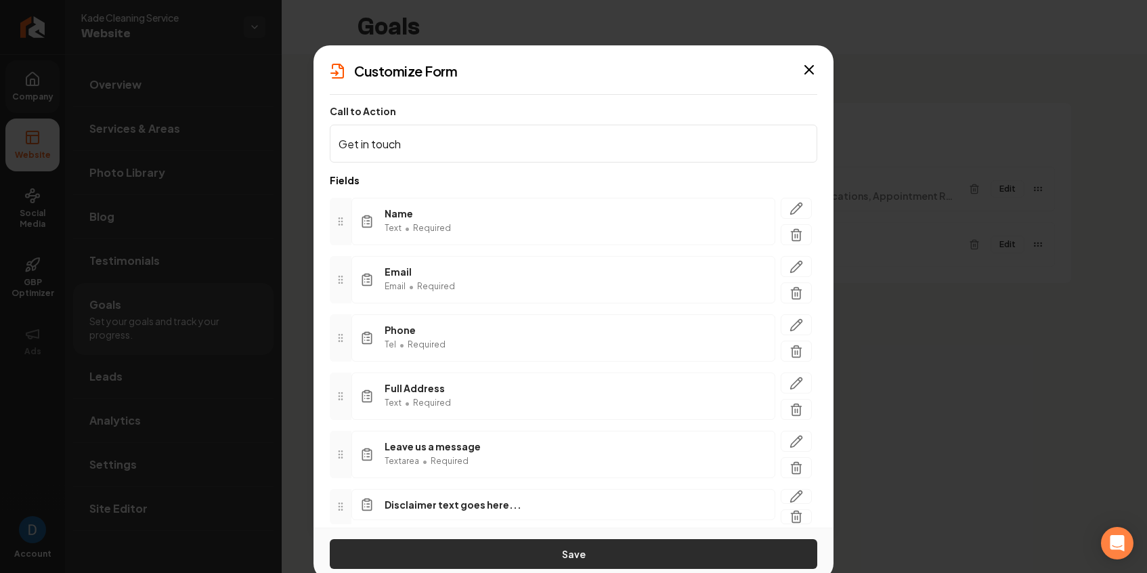
click at [622, 545] on button "Save" at bounding box center [574, 554] width 488 height 30
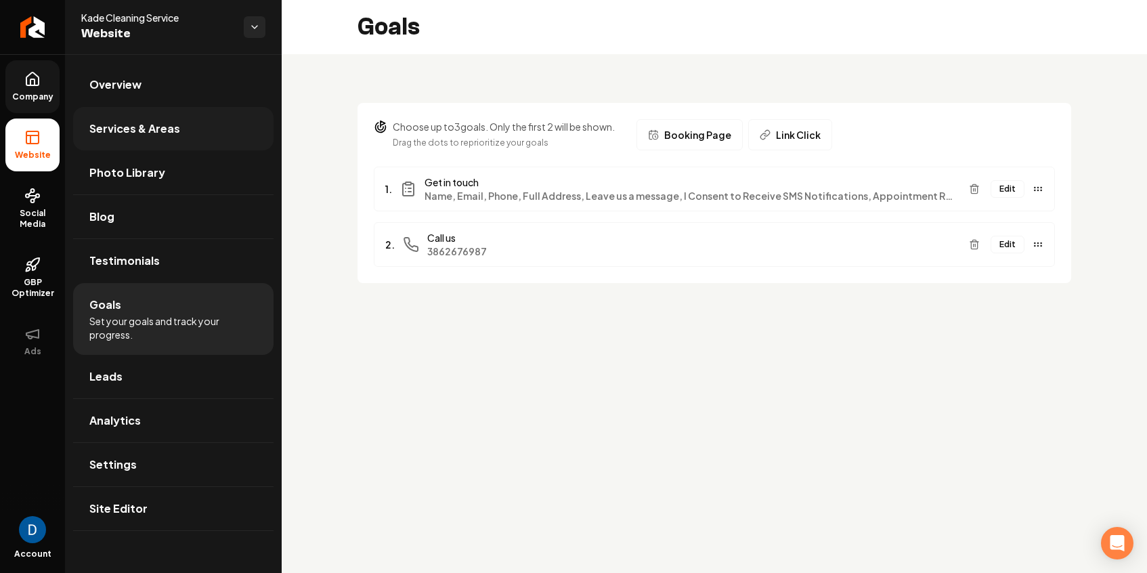
click at [188, 142] on link "Services & Areas" at bounding box center [173, 128] width 200 height 43
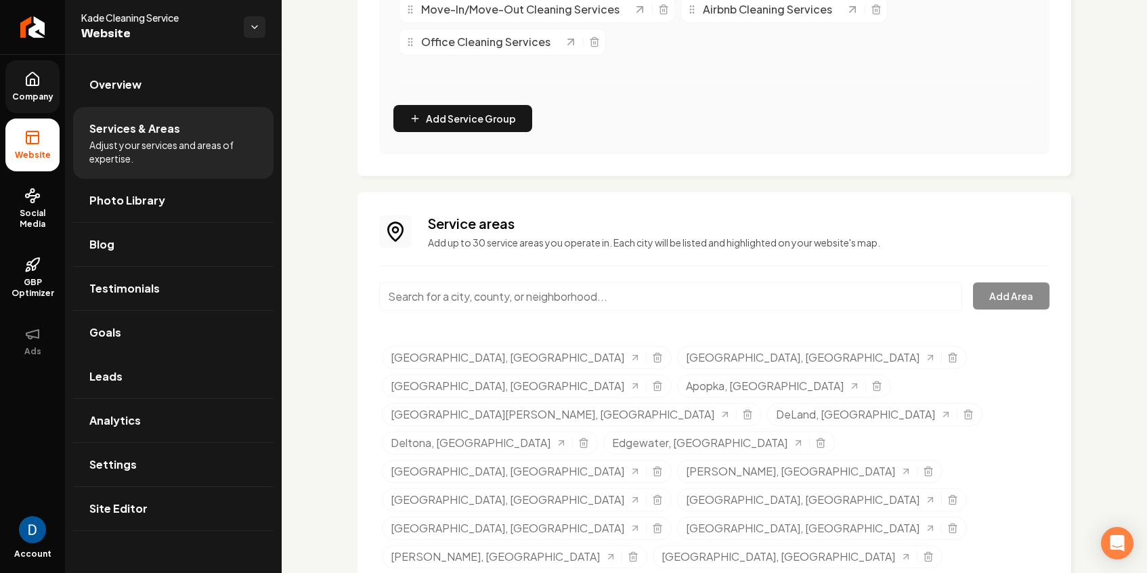
scroll to position [443, 0]
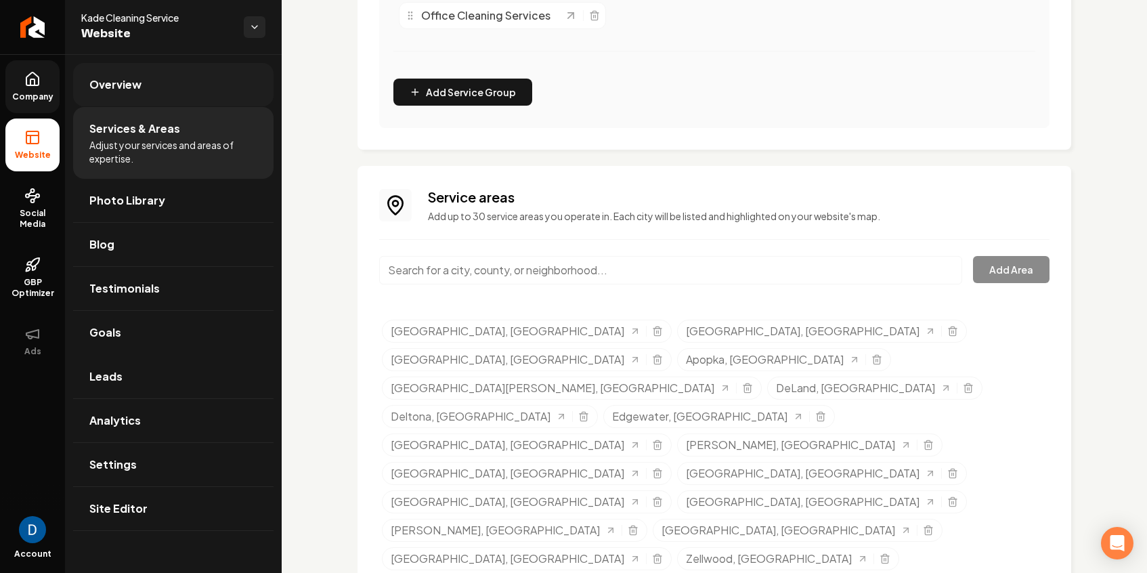
click at [200, 66] on link "Overview" at bounding box center [173, 84] width 200 height 43
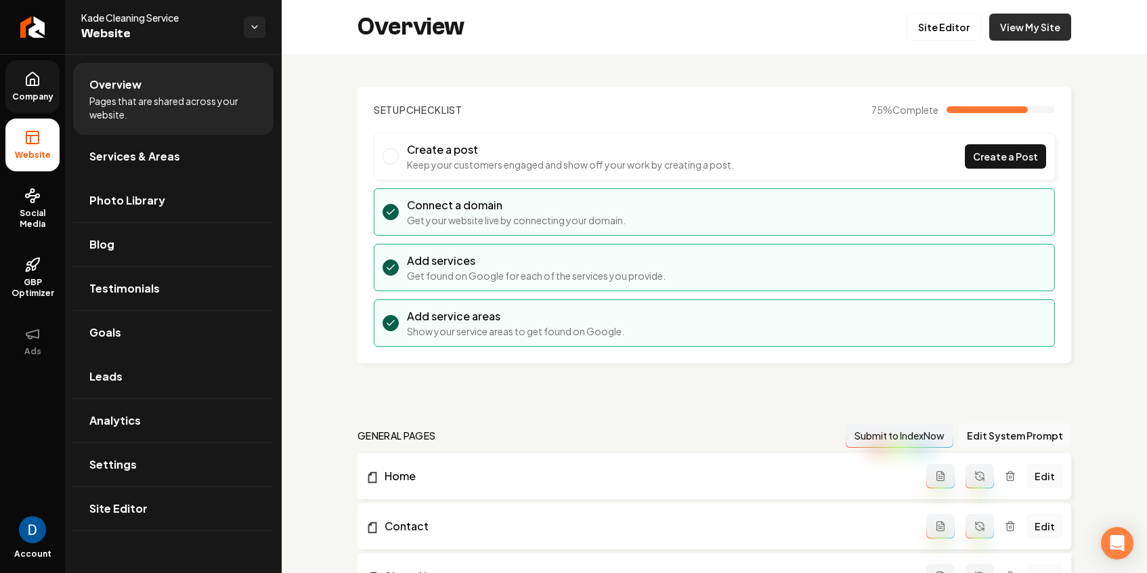
click at [1035, 24] on link "View My Site" at bounding box center [1030, 27] width 82 height 27
click at [935, 44] on div "Overview Site Editor View My Site" at bounding box center [714, 27] width 865 height 54
click at [941, 32] on link "Site Editor" at bounding box center [944, 27] width 74 height 27
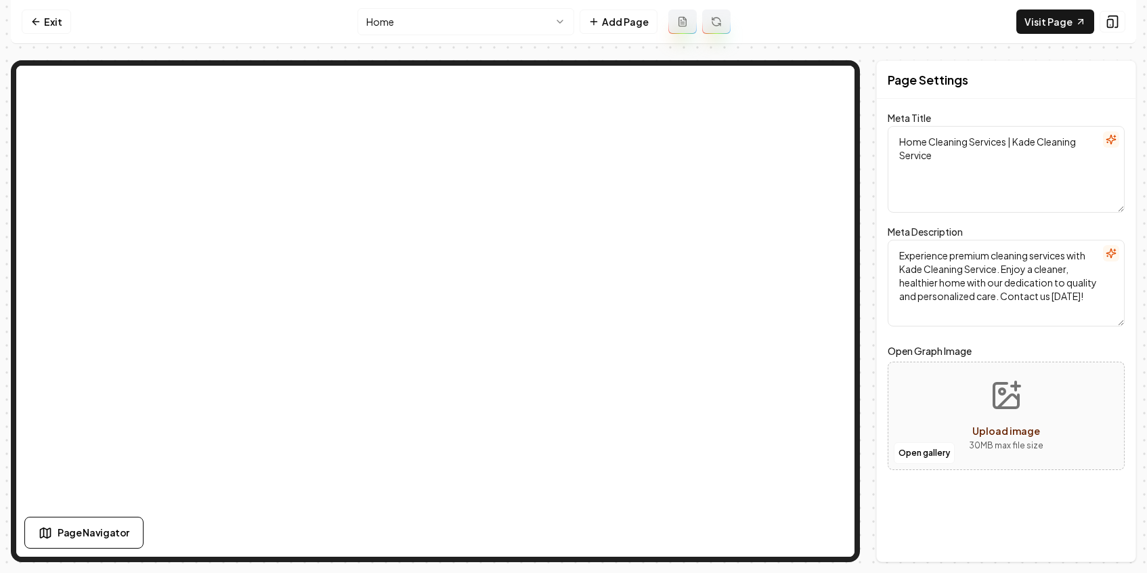
click at [442, 14] on html "Computer Required This feature is only available on a computer. Please switch t…" at bounding box center [573, 286] width 1147 height 573
